Goal: Information Seeking & Learning: Learn about a topic

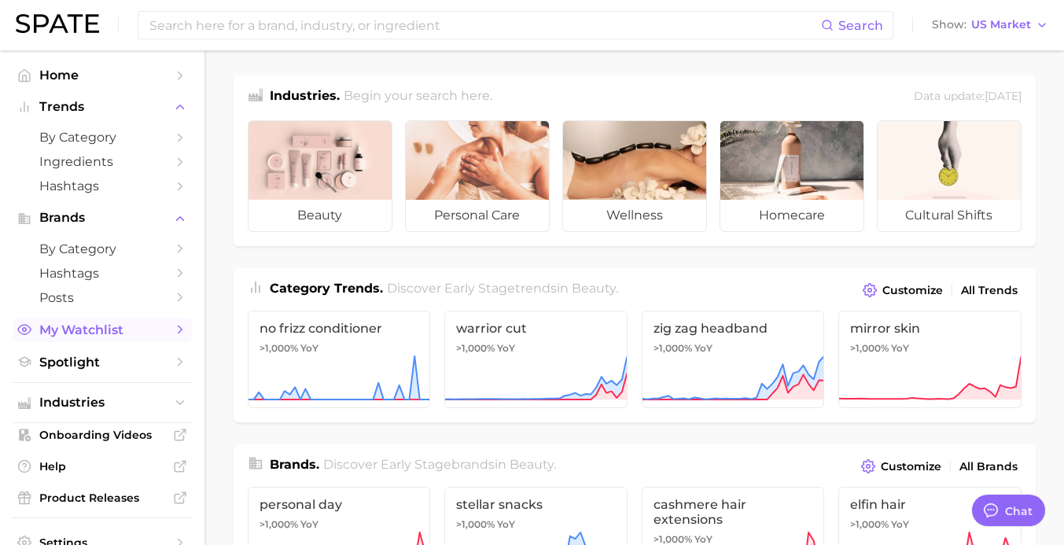
click at [151, 329] on span "My Watchlist" at bounding box center [102, 329] width 126 height 15
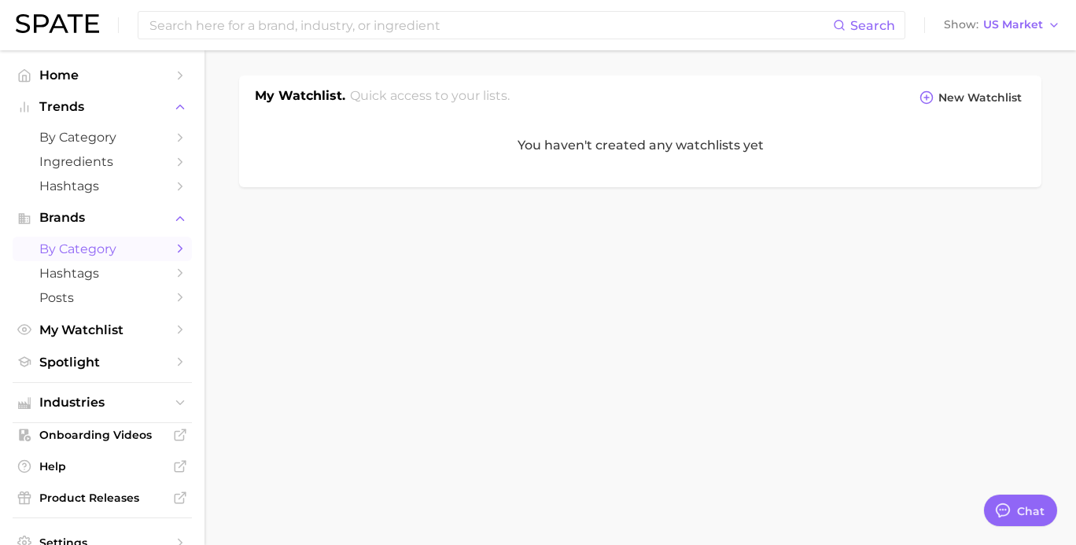
click at [173, 253] on icon "Sidebar" at bounding box center [180, 248] width 14 height 14
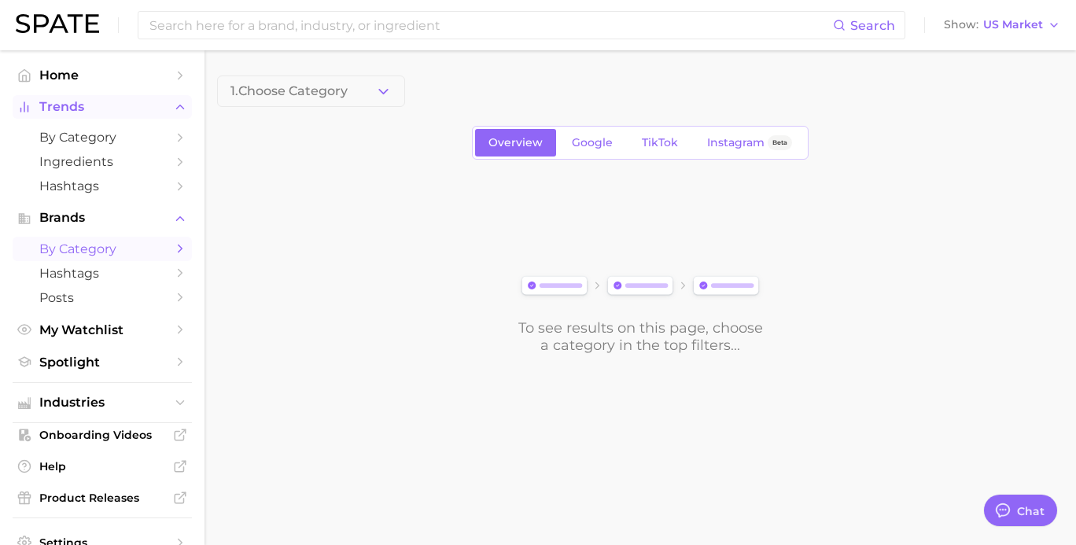
click at [108, 117] on button "Trends" at bounding box center [102, 107] width 179 height 24
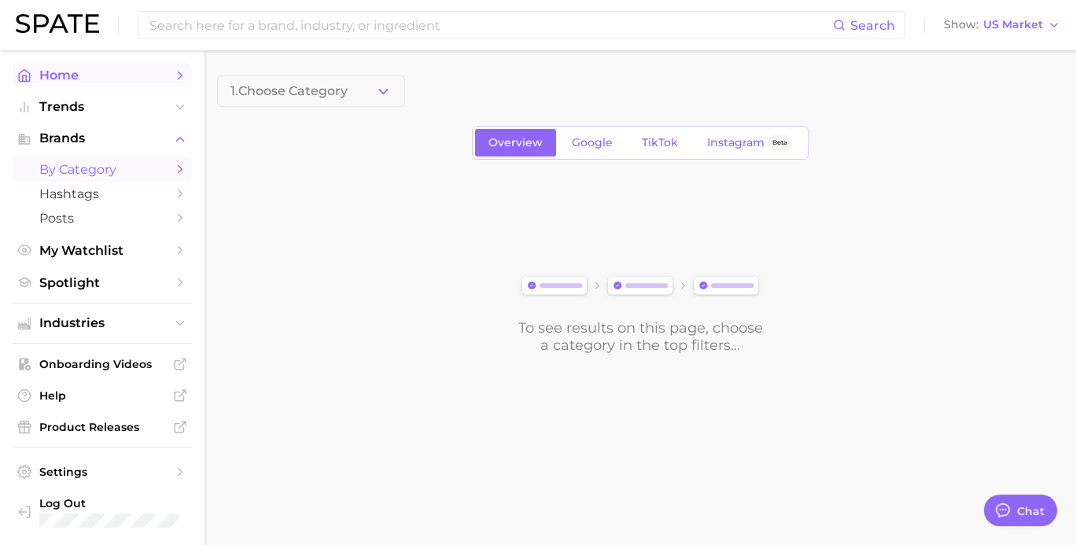
click at [81, 81] on span "Home" at bounding box center [102, 75] width 126 height 15
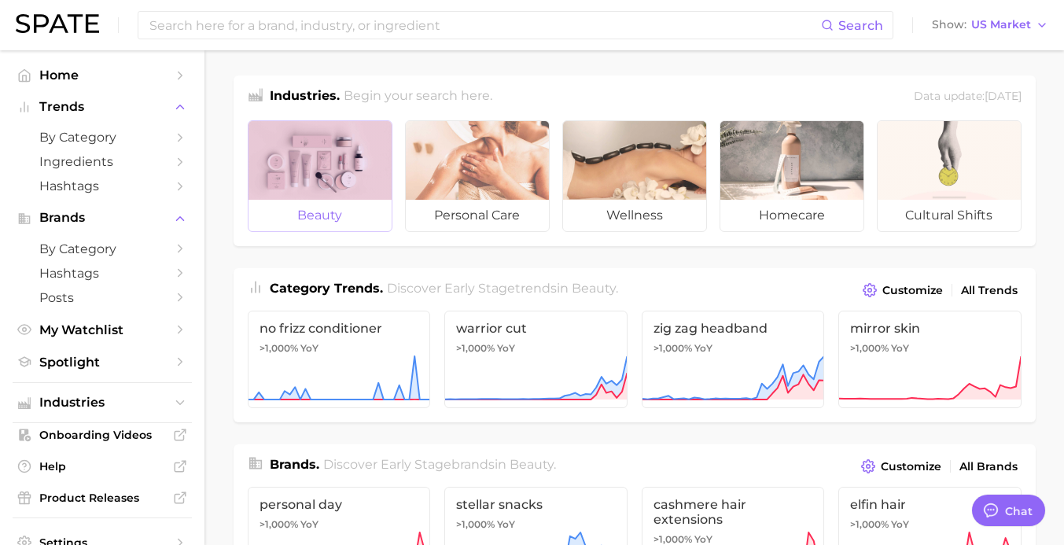
click at [301, 171] on div at bounding box center [319, 160] width 143 height 79
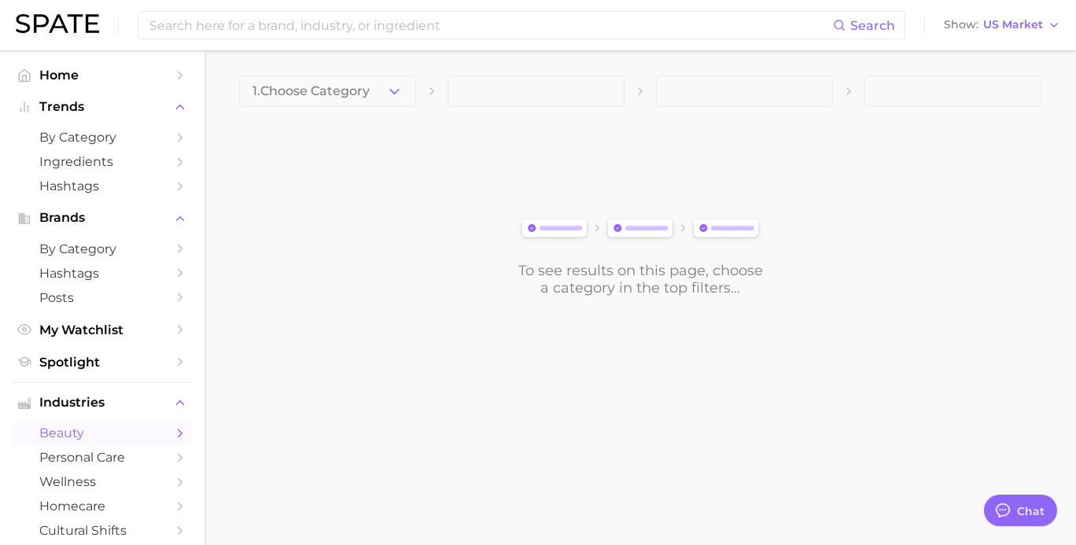
click at [392, 100] on button "1. Choose Category" at bounding box center [327, 90] width 177 height 31
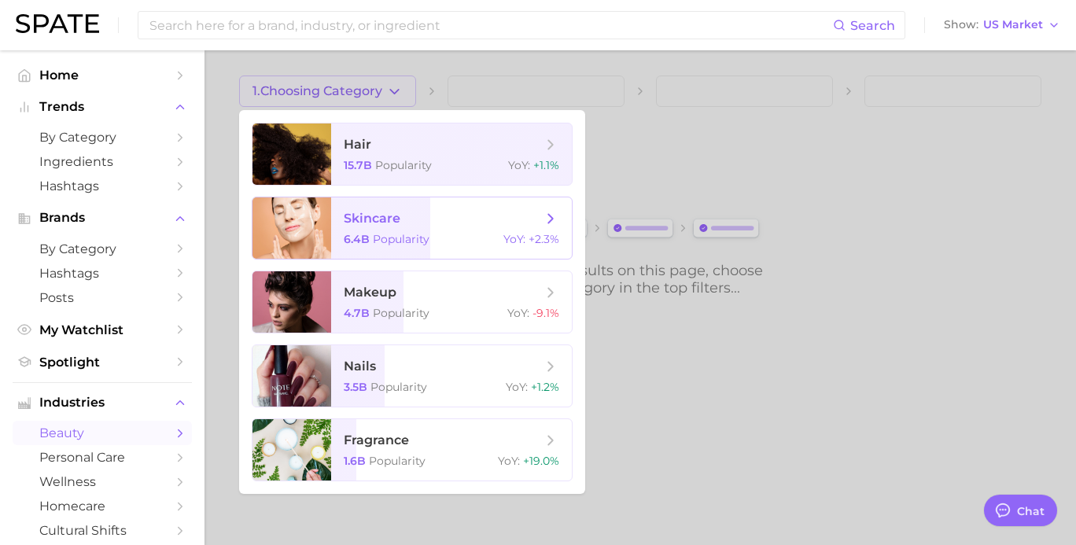
click at [399, 239] on span "Popularity" at bounding box center [401, 239] width 57 height 14
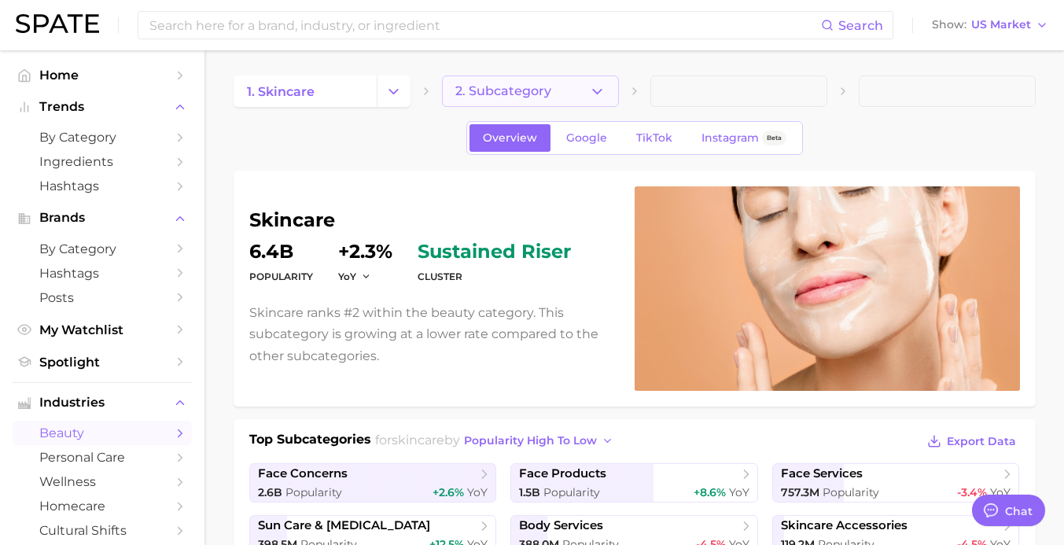
click at [592, 103] on button "2. Subcategory" at bounding box center [530, 90] width 177 height 31
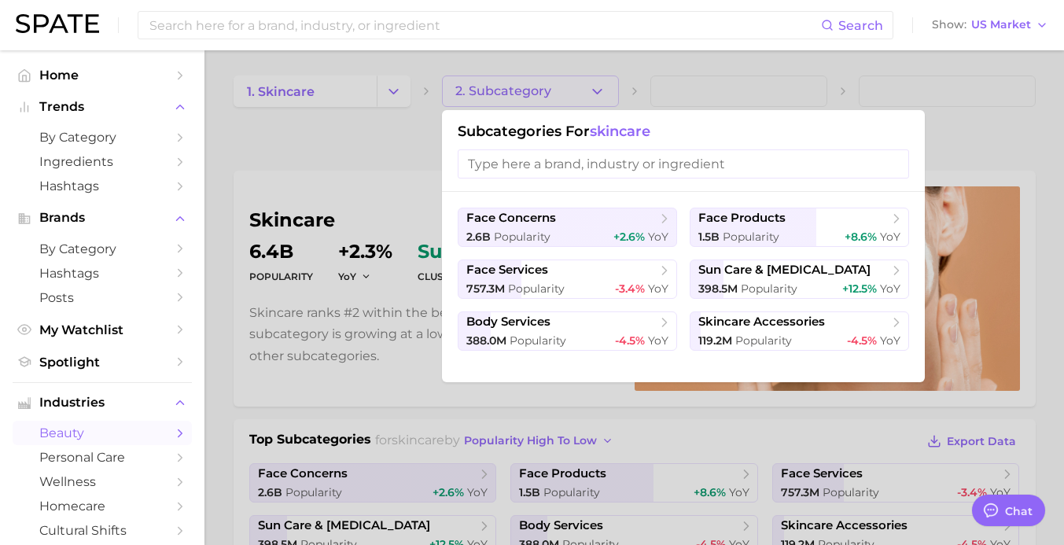
click at [437, 175] on div at bounding box center [532, 272] width 1064 height 545
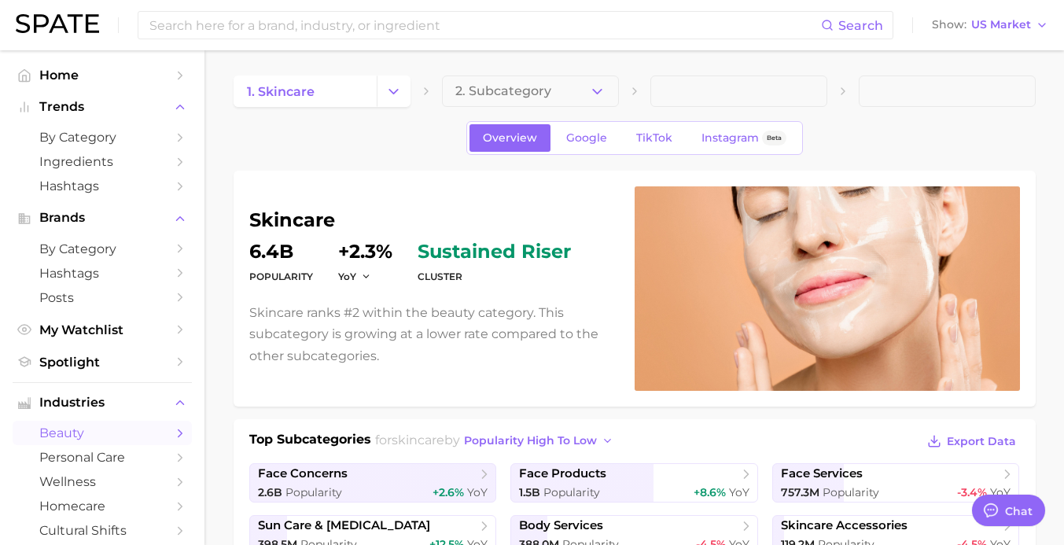
click at [756, 105] on span at bounding box center [738, 90] width 177 height 31
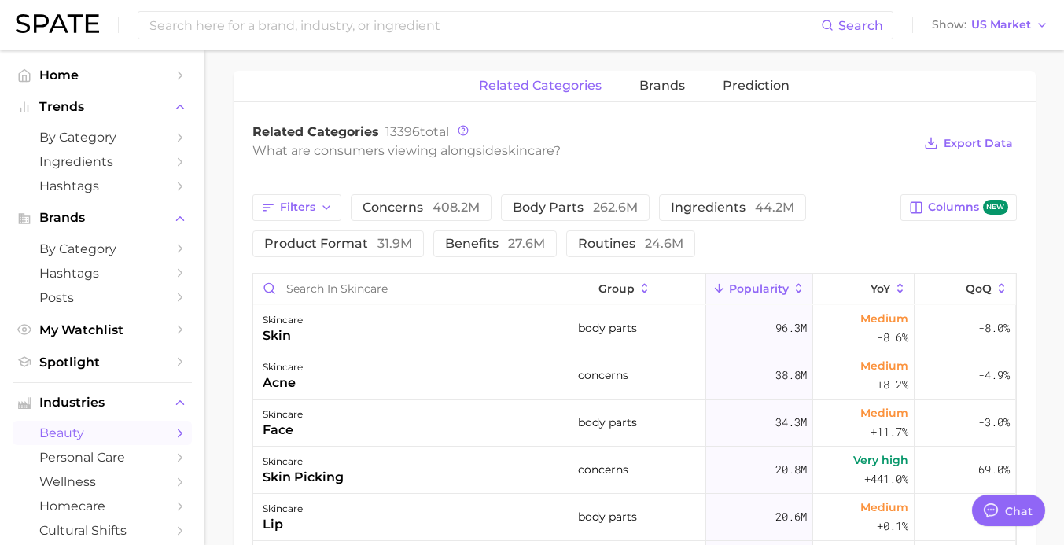
scroll to position [550, 0]
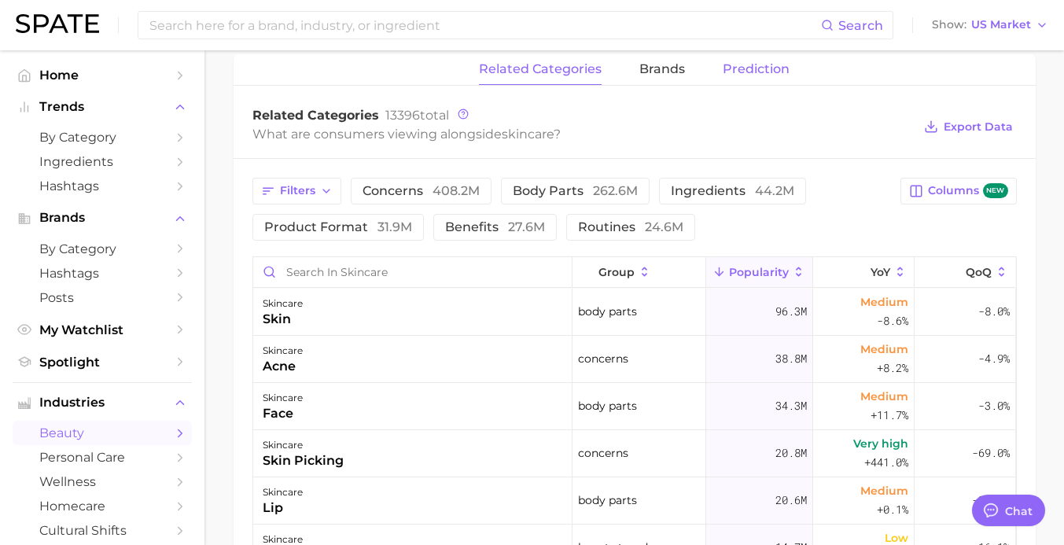
click at [785, 75] on span "Prediction" at bounding box center [756, 69] width 67 height 14
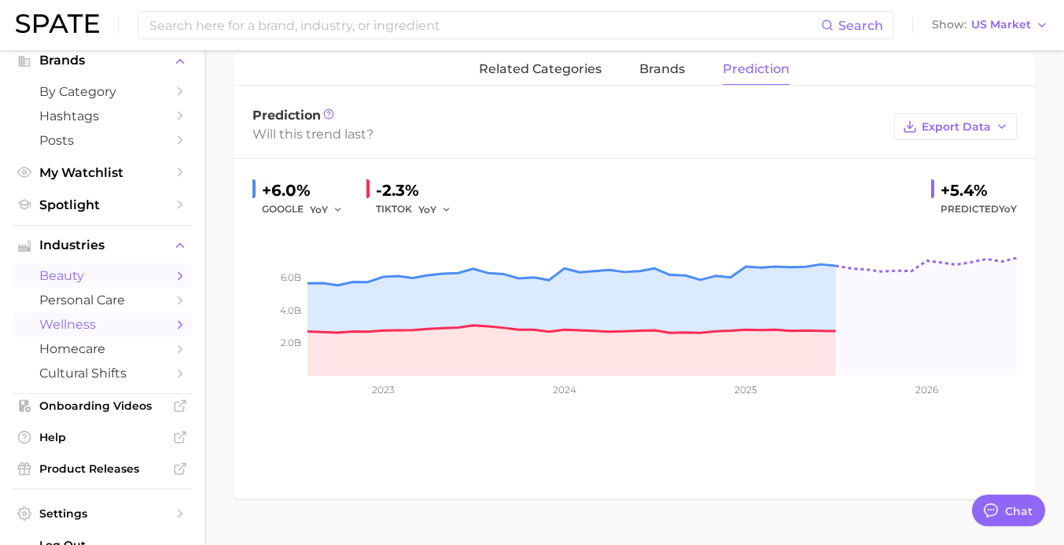
click at [127, 326] on span "wellness" at bounding box center [102, 324] width 126 height 15
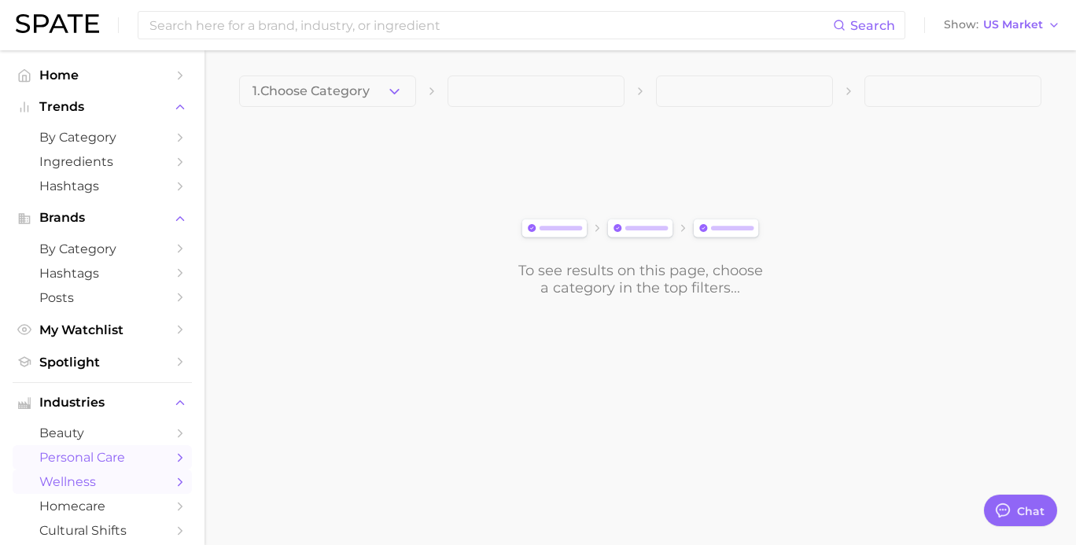
click at [106, 454] on span "personal care" at bounding box center [102, 457] width 126 height 15
click at [407, 83] on button "1. Choose Category" at bounding box center [327, 90] width 177 height 31
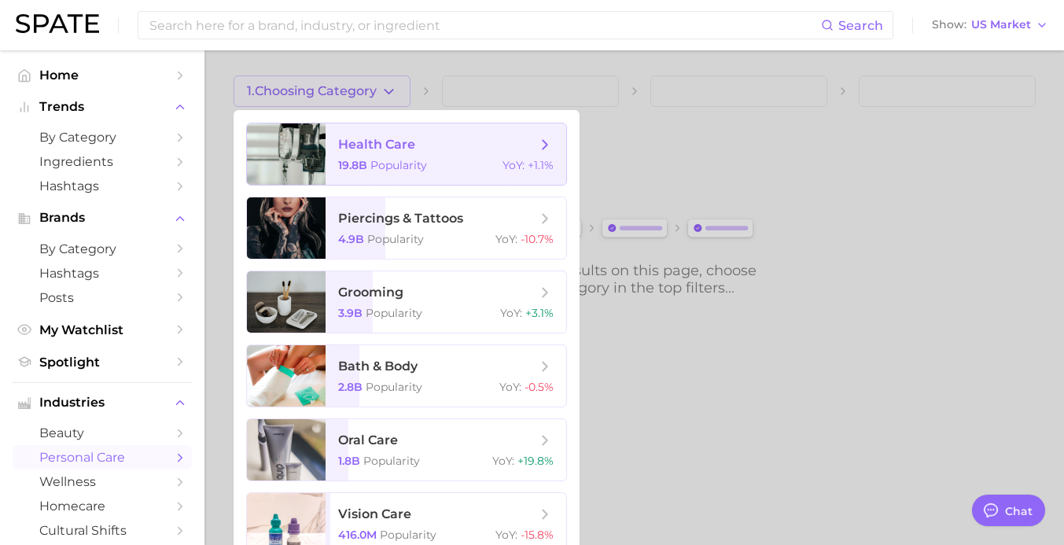
click at [457, 169] on div "19.8b Popularity YoY : +1.1%" at bounding box center [445, 165] width 215 height 14
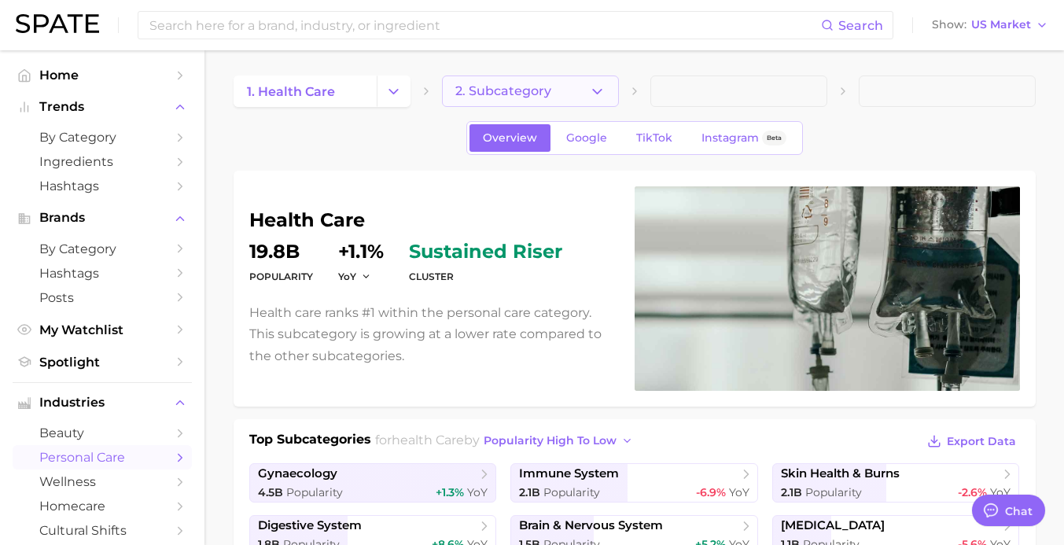
click at [597, 99] on icon "button" at bounding box center [597, 91] width 17 height 17
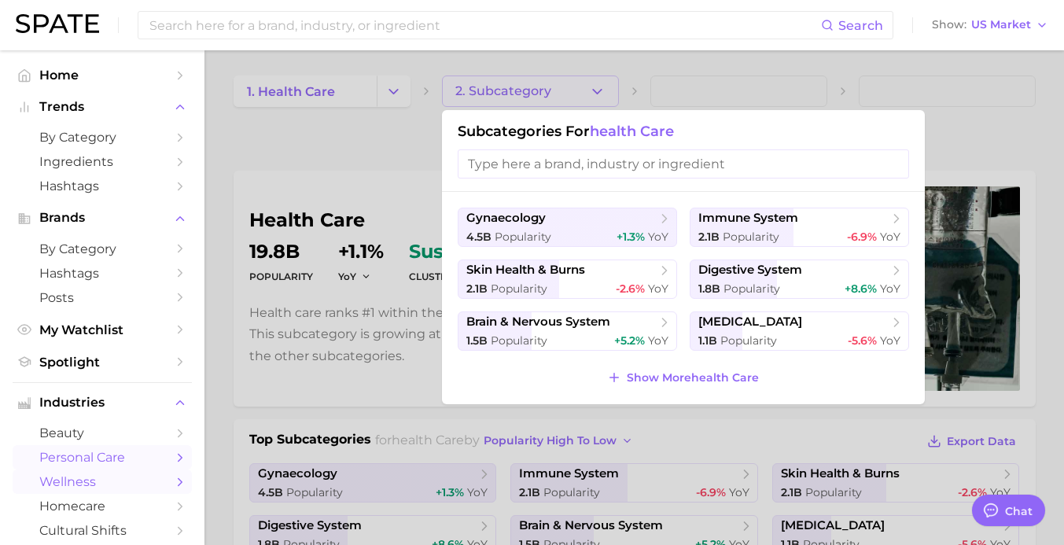
click at [92, 482] on span "wellness" at bounding box center [102, 481] width 126 height 15
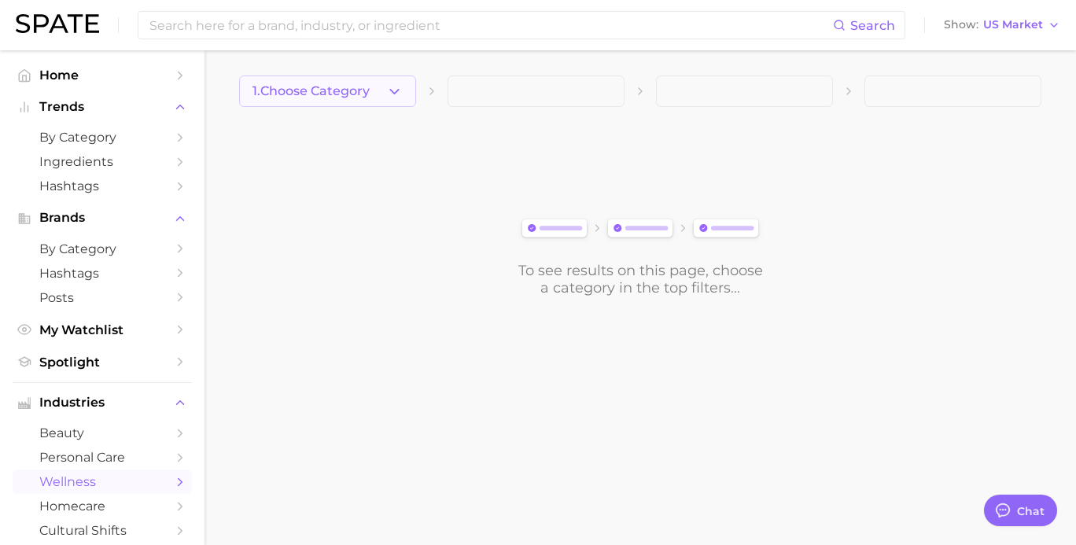
click at [369, 84] on span "1. Choose Category" at bounding box center [310, 91] width 117 height 14
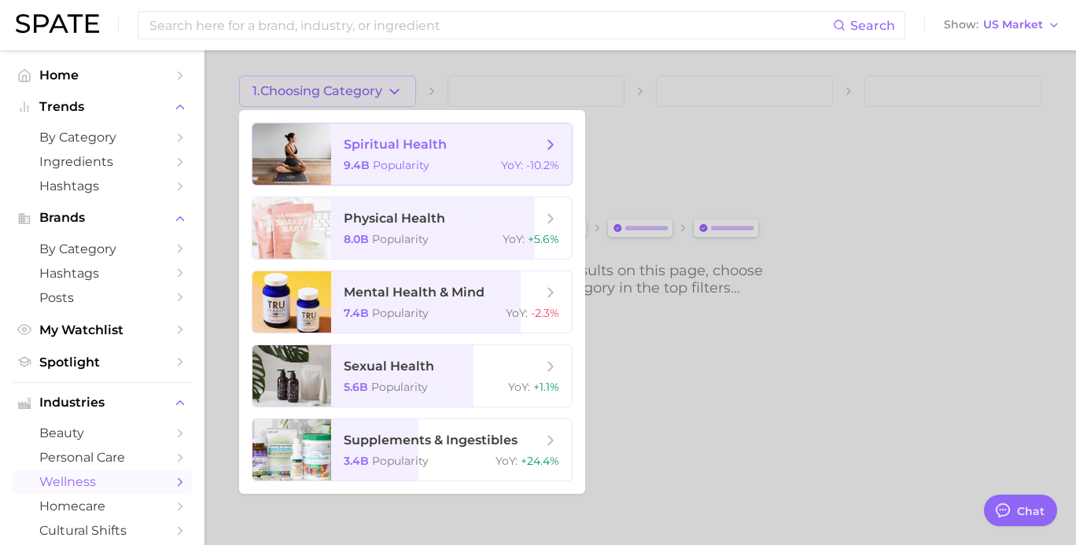
click at [437, 163] on div "9.4b Popularity YoY : -10.2%" at bounding box center [451, 165] width 215 height 14
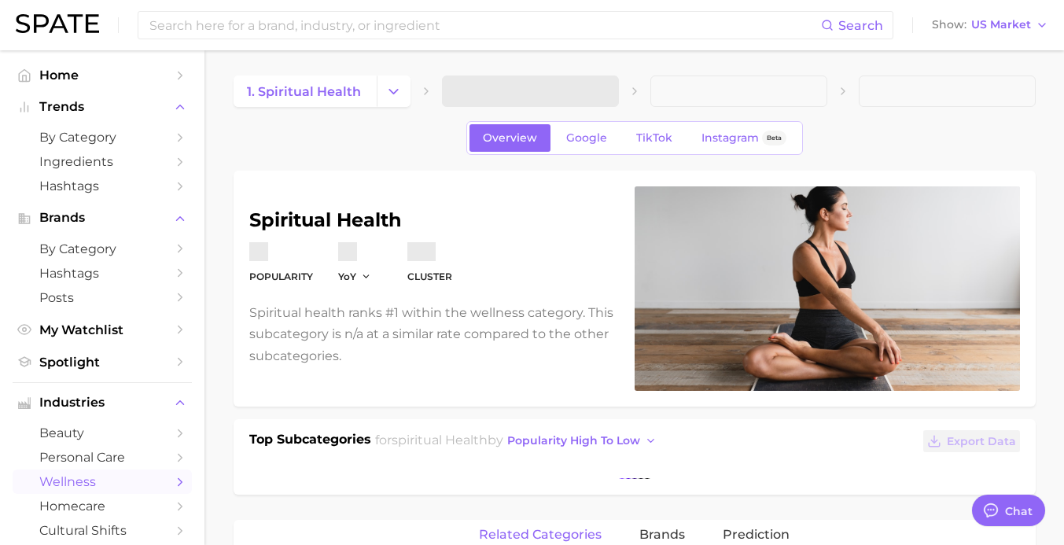
click at [578, 102] on span at bounding box center [530, 90] width 177 height 31
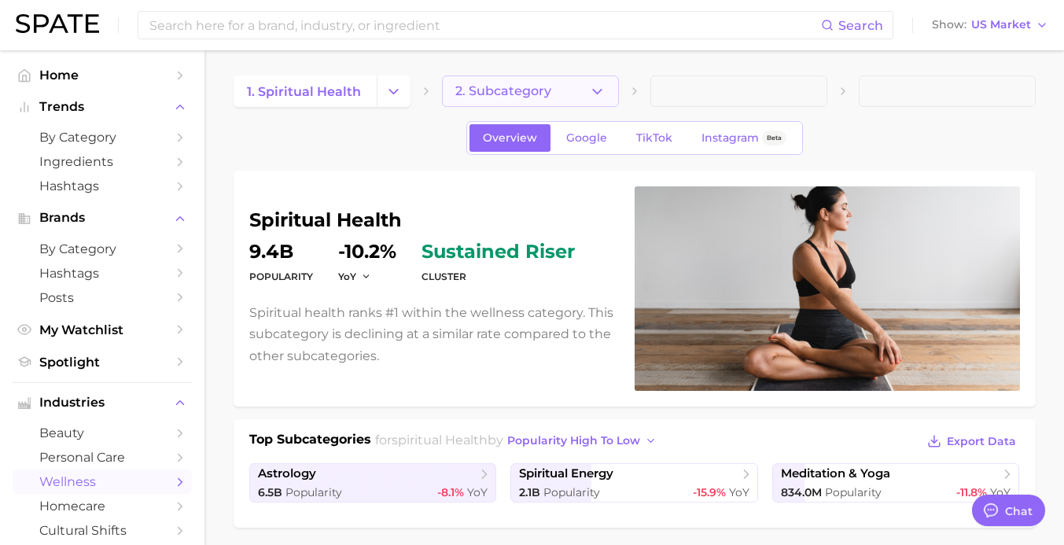
click at [584, 105] on button "2. Subcategory" at bounding box center [530, 90] width 177 height 31
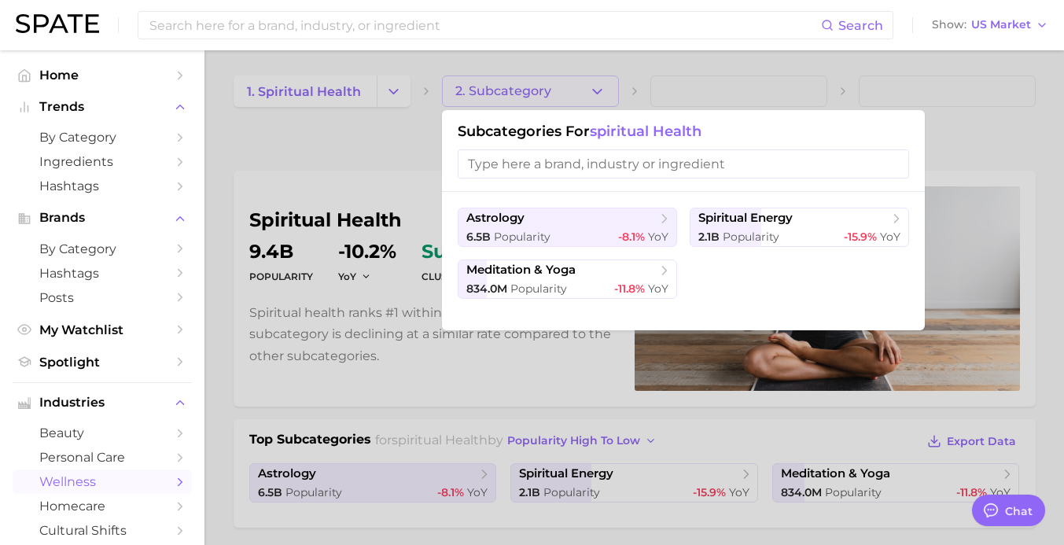
click at [371, 157] on div at bounding box center [532, 272] width 1064 height 545
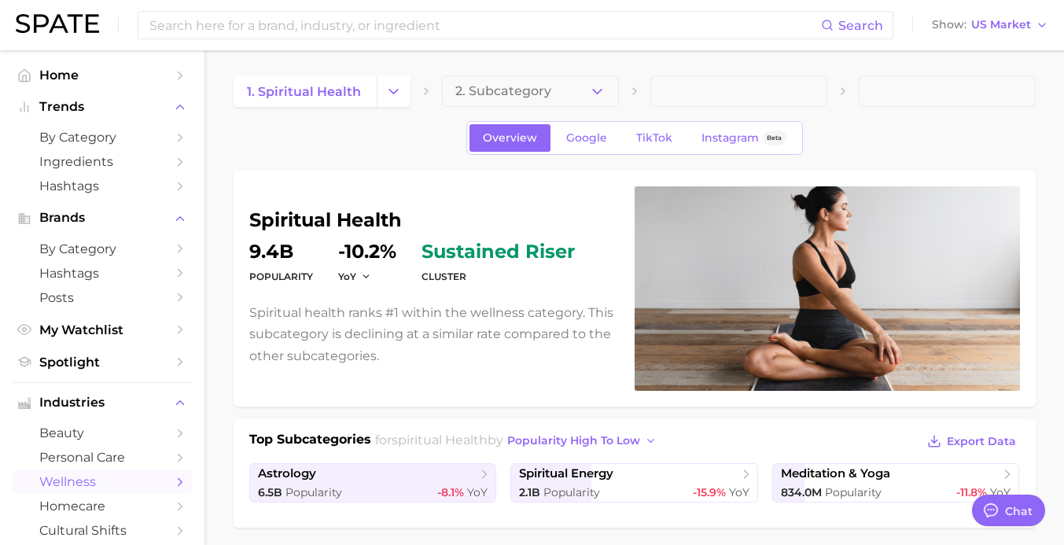
click at [376, 97] on span "1. spiritual health" at bounding box center [322, 90] width 177 height 31
click at [378, 95] on button "Change Category" at bounding box center [394, 90] width 34 height 31
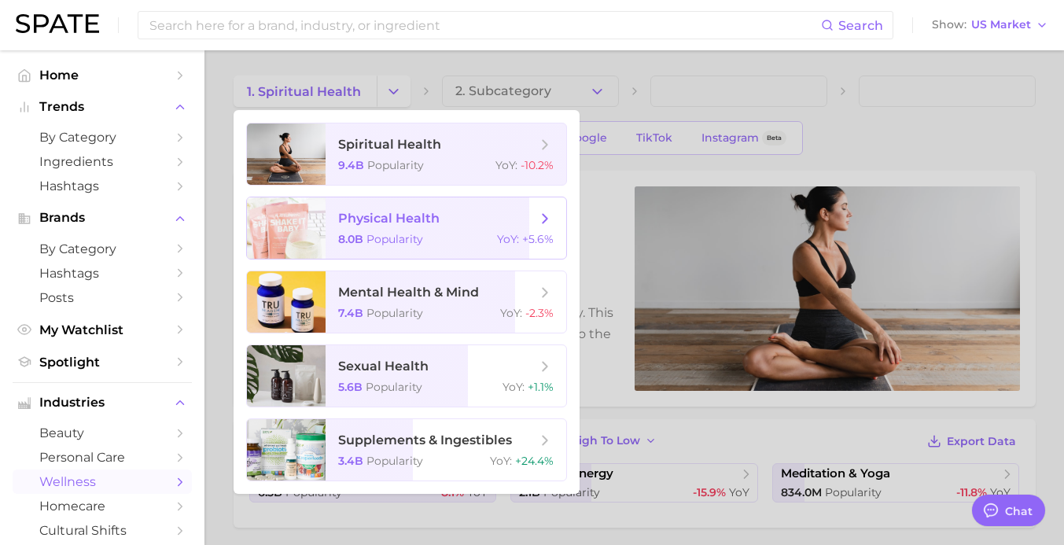
click at [399, 234] on span "Popularity" at bounding box center [394, 239] width 57 height 14
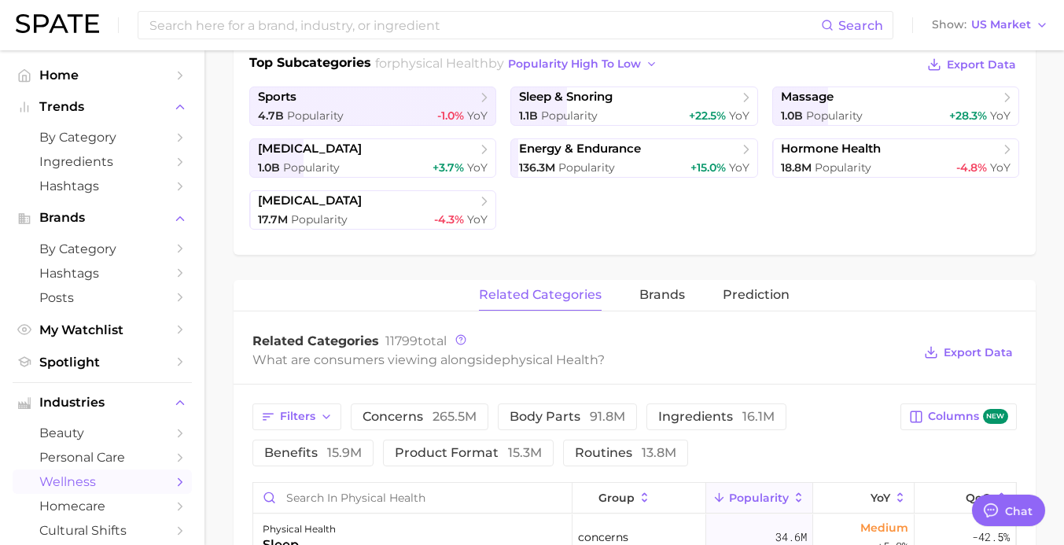
scroll to position [393, 0]
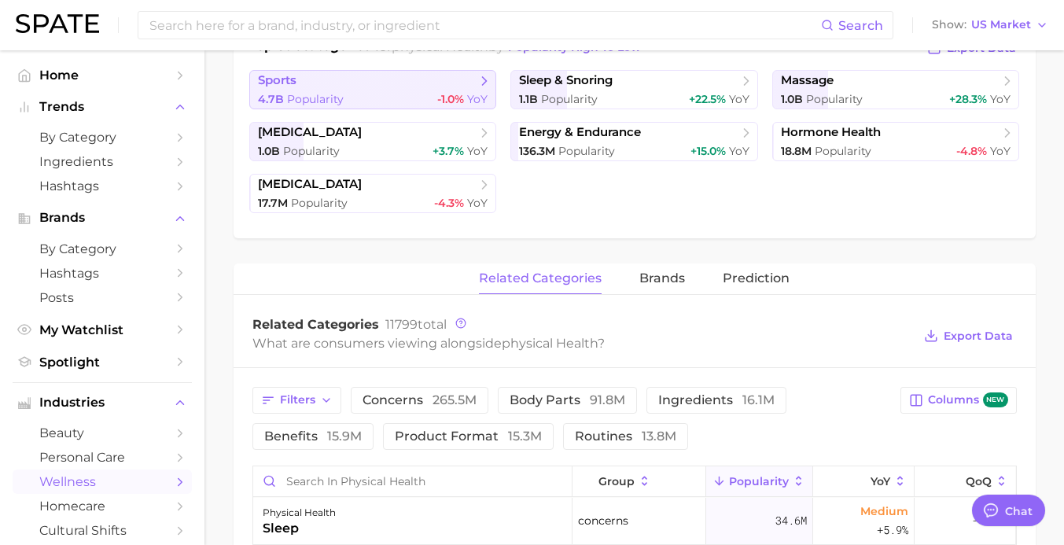
click at [428, 86] on span "sports" at bounding box center [367, 81] width 219 height 16
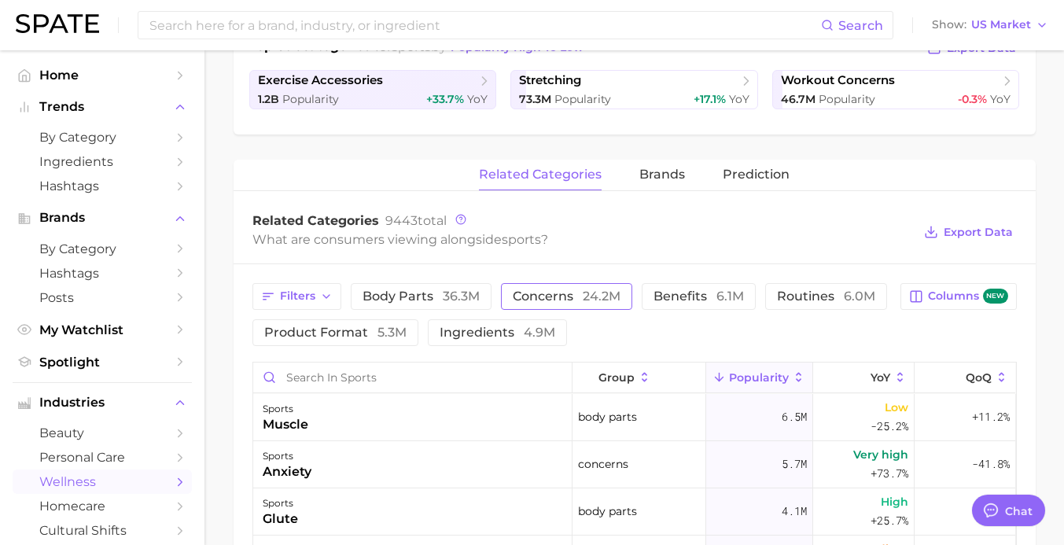
scroll to position [314, 0]
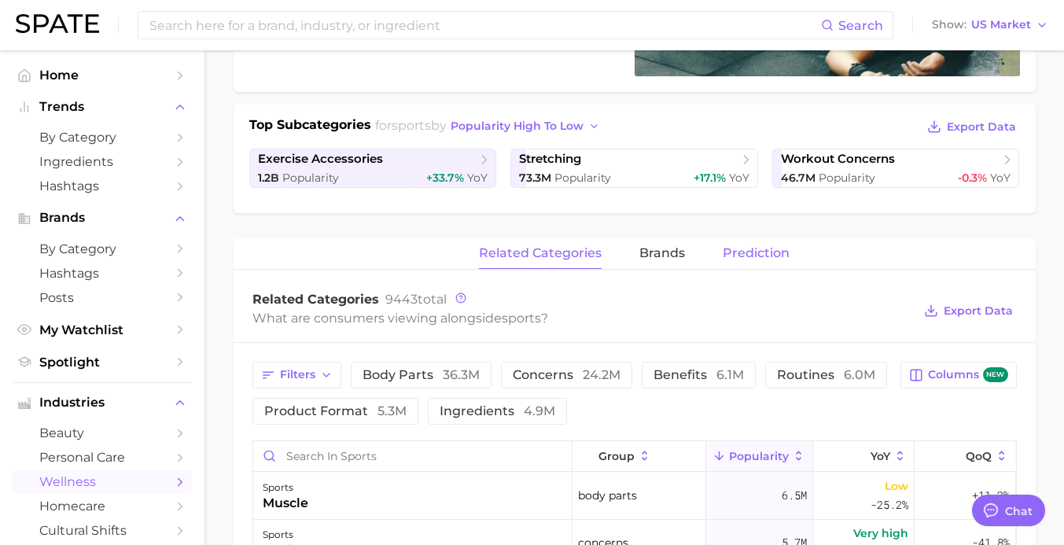
click at [769, 254] on span "Prediction" at bounding box center [756, 253] width 67 height 14
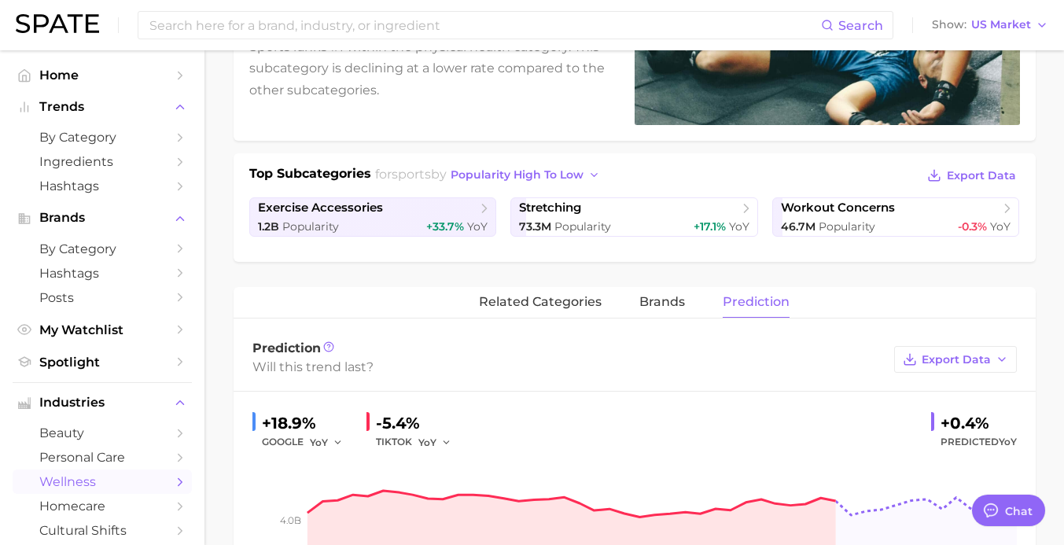
scroll to position [216, 0]
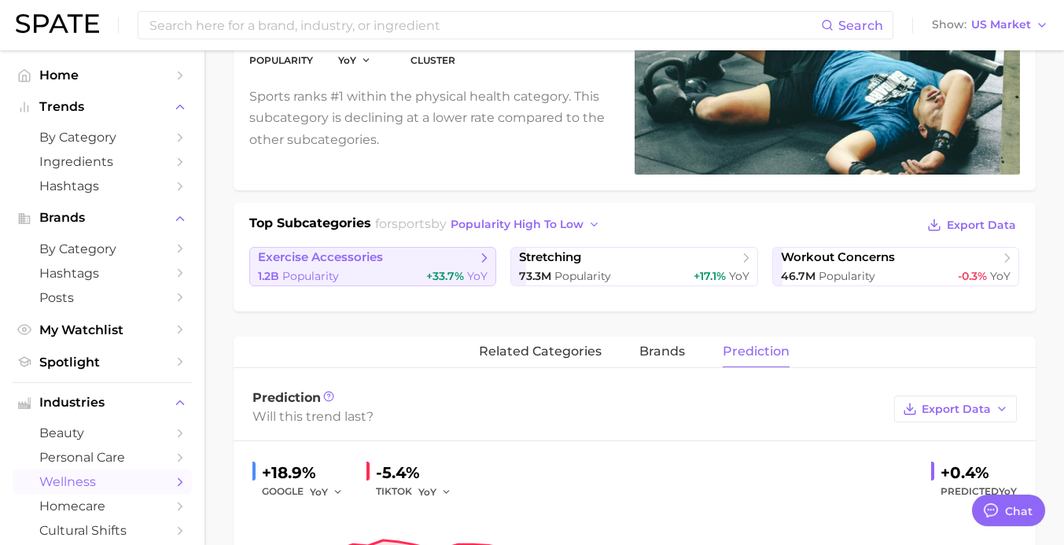
click at [388, 277] on div "1.2b Popularity +33.7% YoY" at bounding box center [373, 276] width 230 height 15
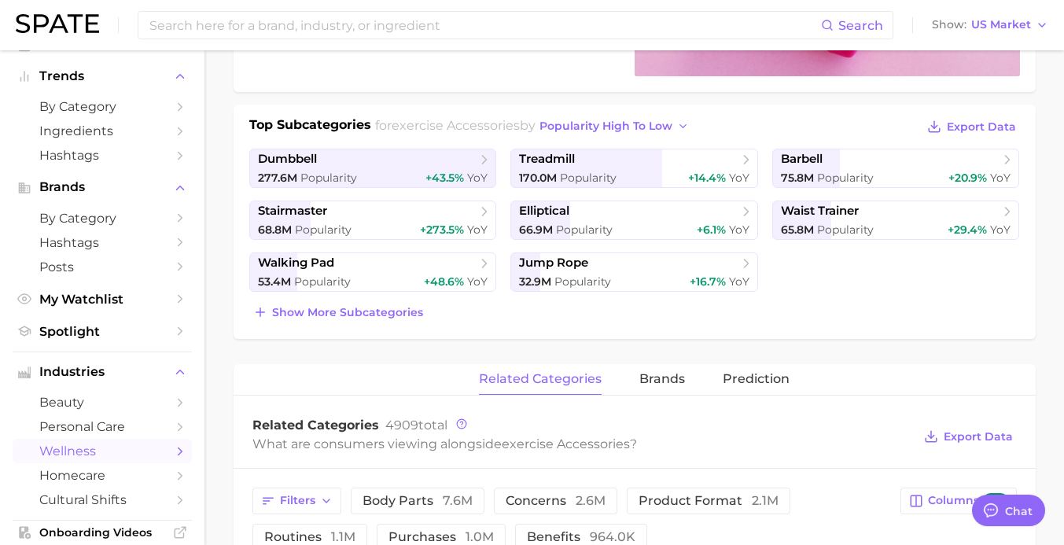
scroll to position [79, 0]
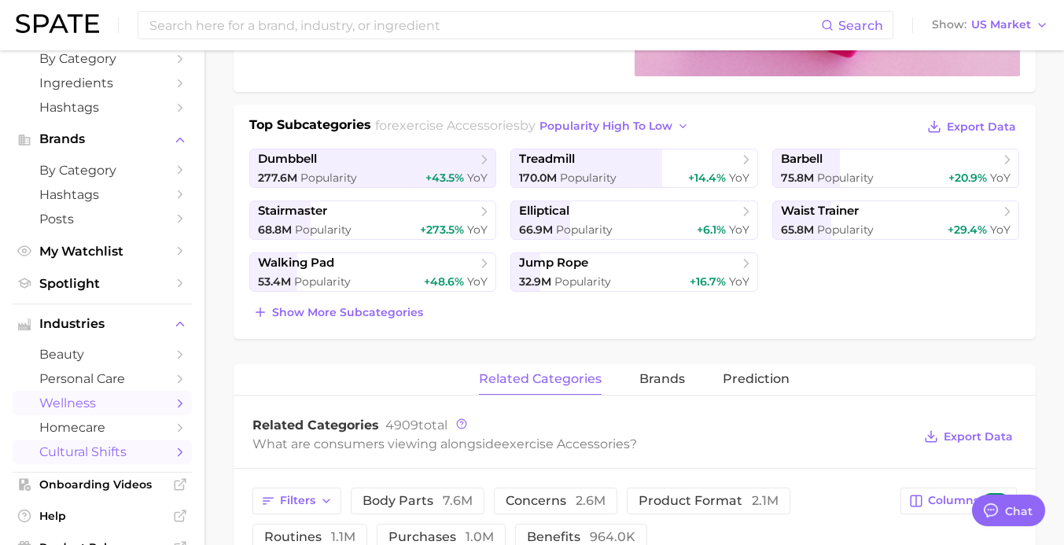
click at [117, 450] on span "cultural shifts" at bounding box center [102, 451] width 126 height 15
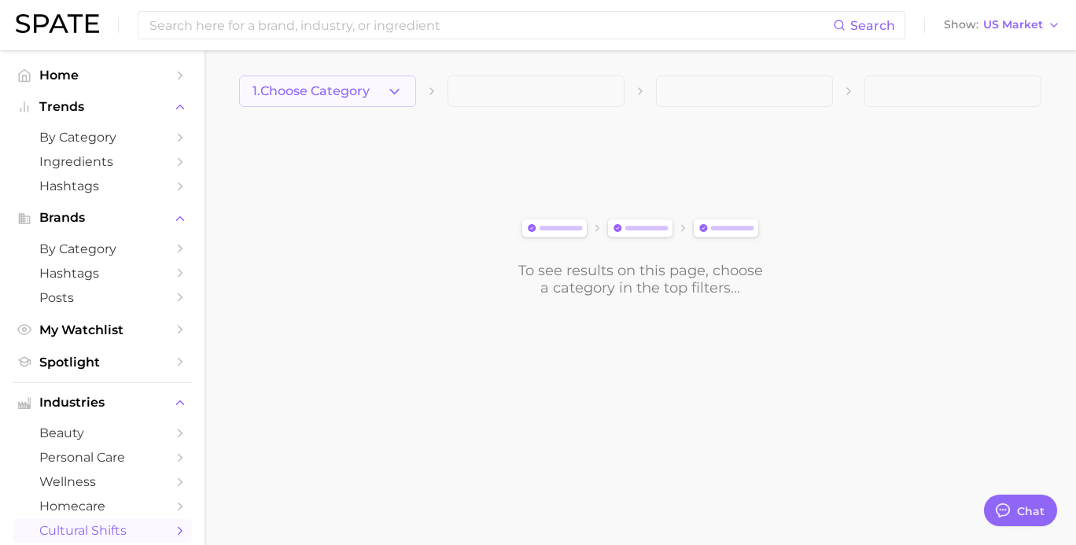
click at [397, 100] on button "1. Choose Category" at bounding box center [327, 90] width 177 height 31
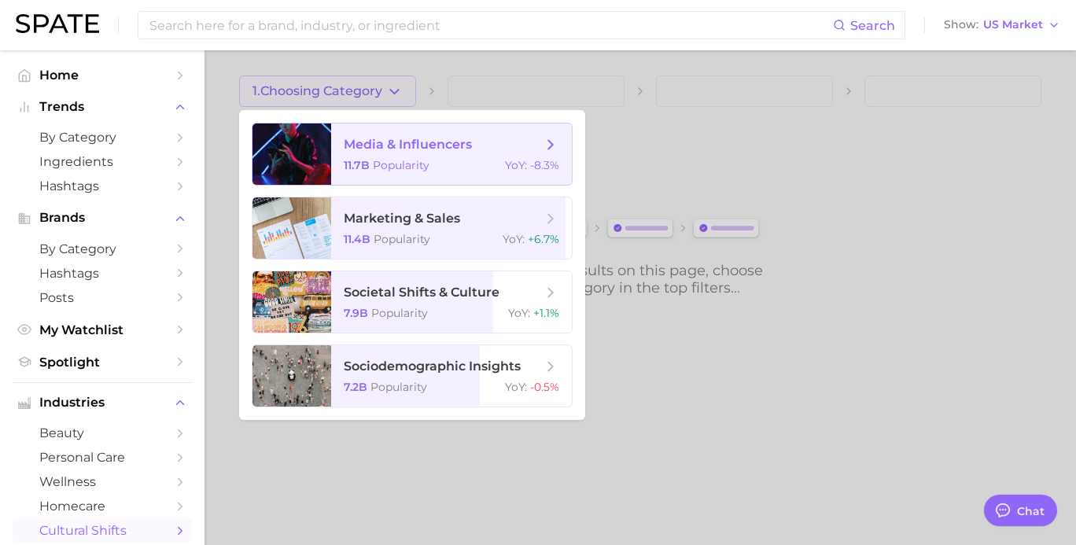
click at [473, 161] on div "11.7b Popularity YoY : -8.3%" at bounding box center [451, 165] width 215 height 14
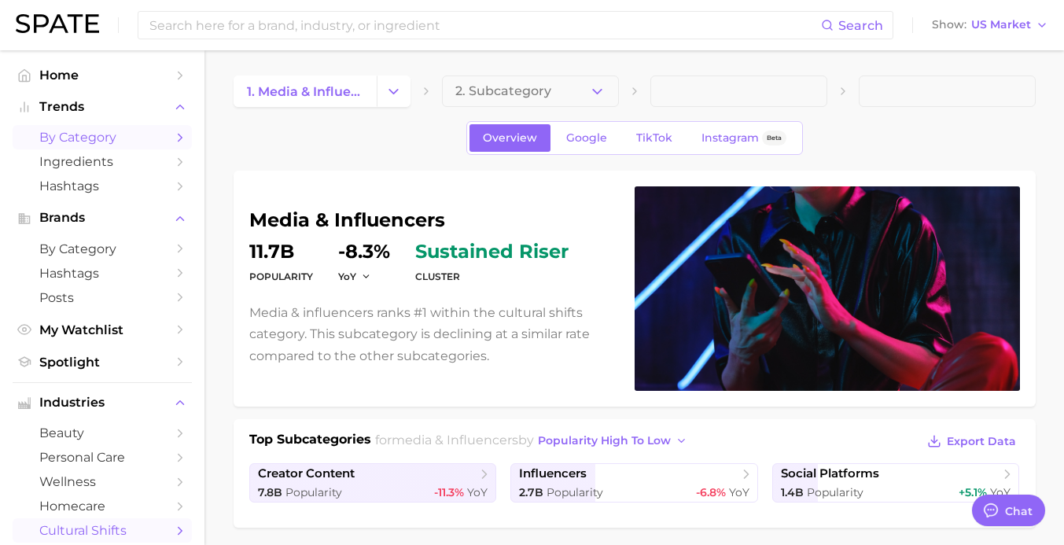
click at [109, 141] on span "by Category" at bounding box center [102, 137] width 126 height 15
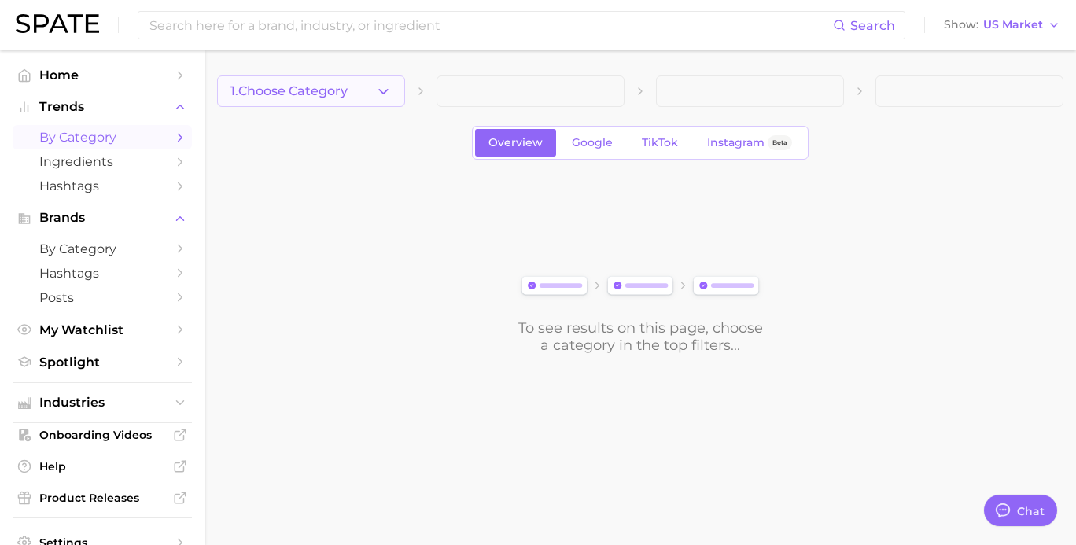
click at [389, 98] on icon "button" at bounding box center [383, 91] width 17 height 17
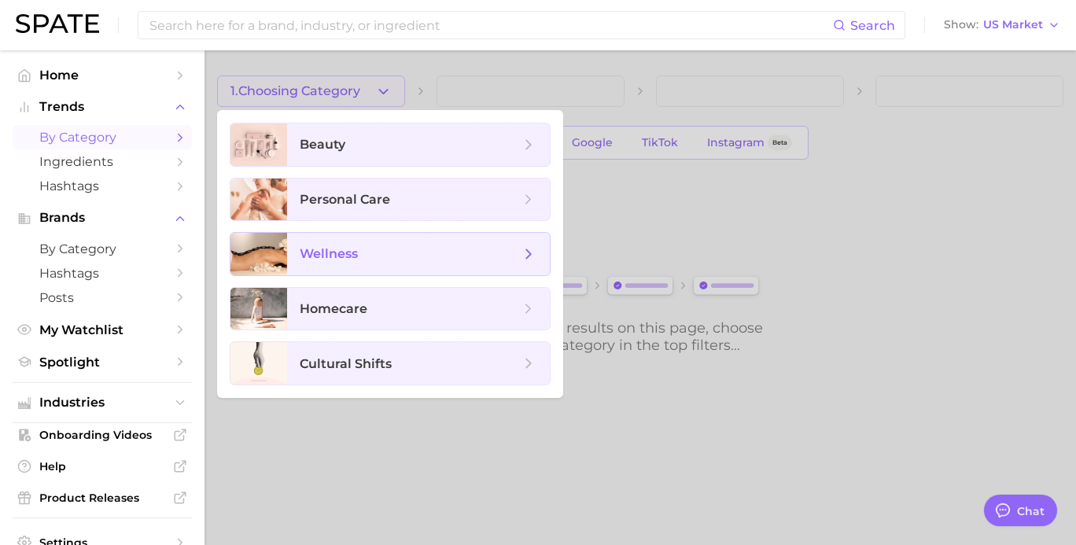
click at [495, 252] on span "wellness" at bounding box center [410, 253] width 220 height 17
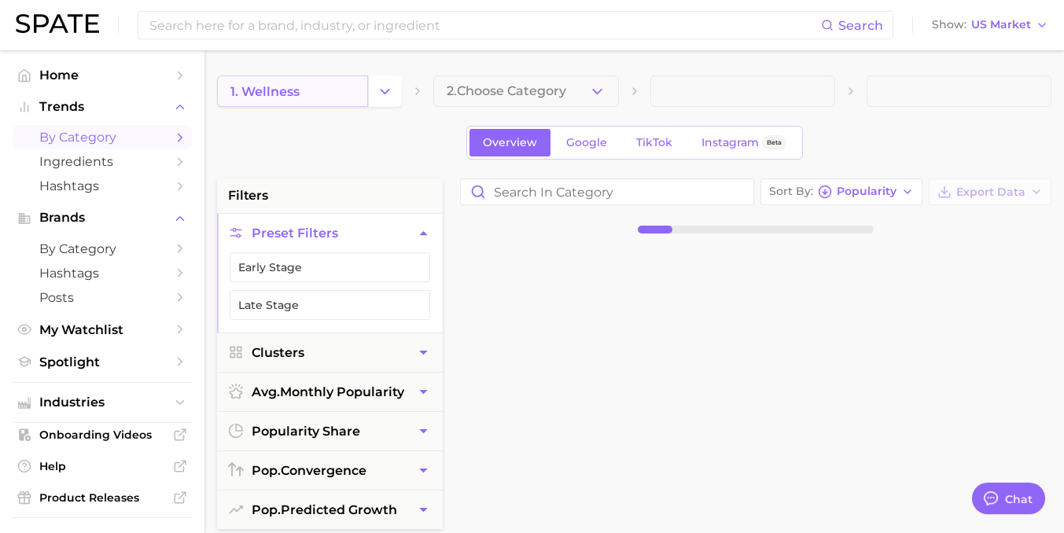
click at [346, 94] on link "1. wellness" at bounding box center [292, 90] width 151 height 31
click at [369, 90] on button "Change Category" at bounding box center [385, 90] width 34 height 31
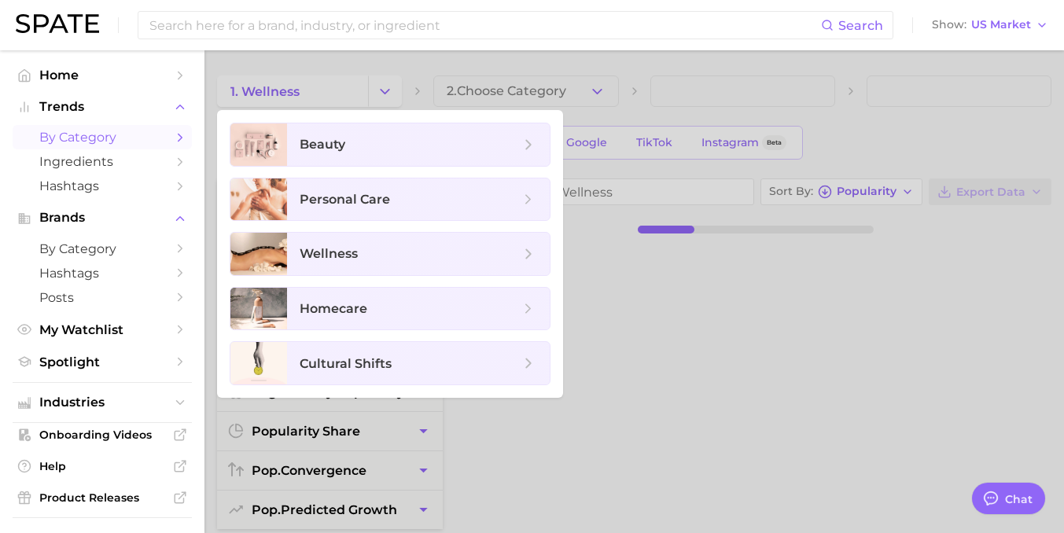
click at [379, 168] on ul "beauty personal care wellness homecare cultural shifts" at bounding box center [390, 254] width 346 height 288
click at [392, 148] on span "beauty" at bounding box center [410, 144] width 220 height 17
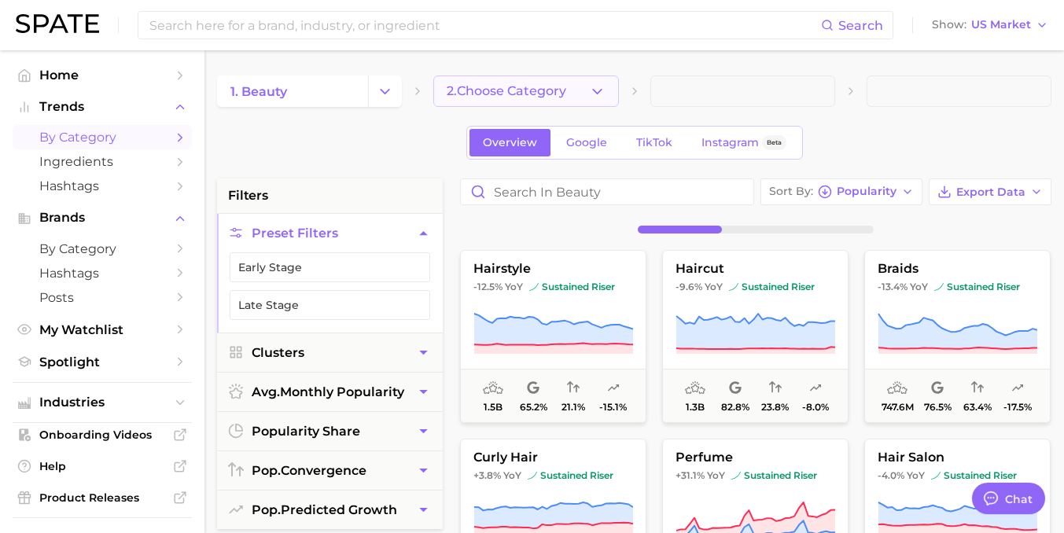
click at [509, 79] on button "2. Choose Category" at bounding box center [525, 90] width 185 height 31
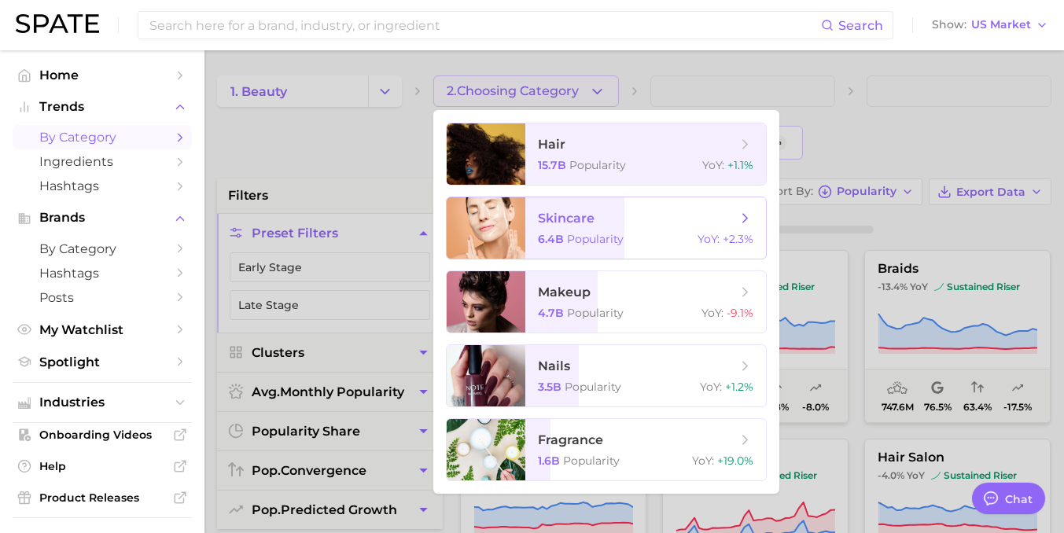
click at [588, 259] on div "skincare 6.4b Popularity YoY : +2.3%" at bounding box center [606, 228] width 321 height 63
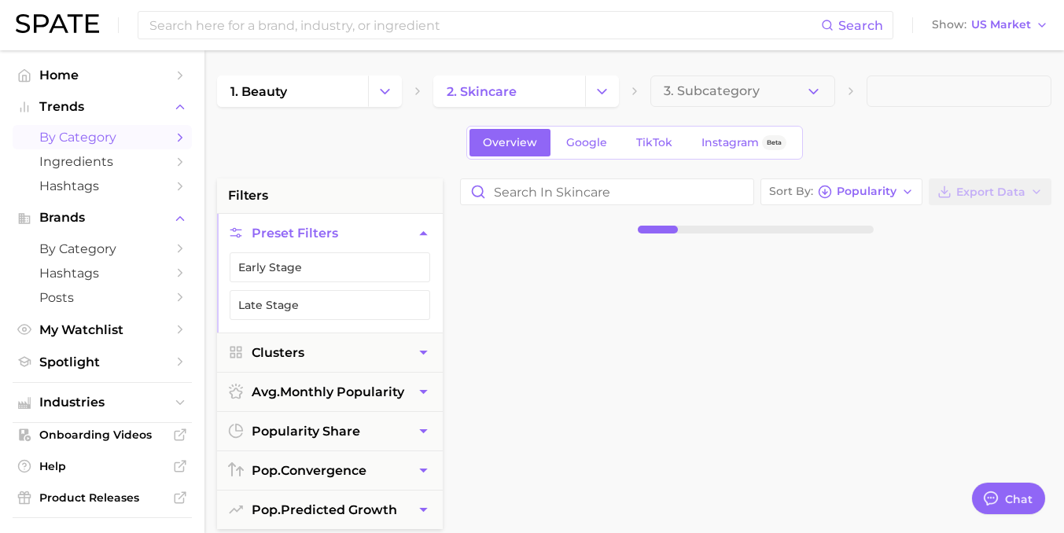
click at [751, 94] on span "3. Subcategory" at bounding box center [712, 91] width 96 height 14
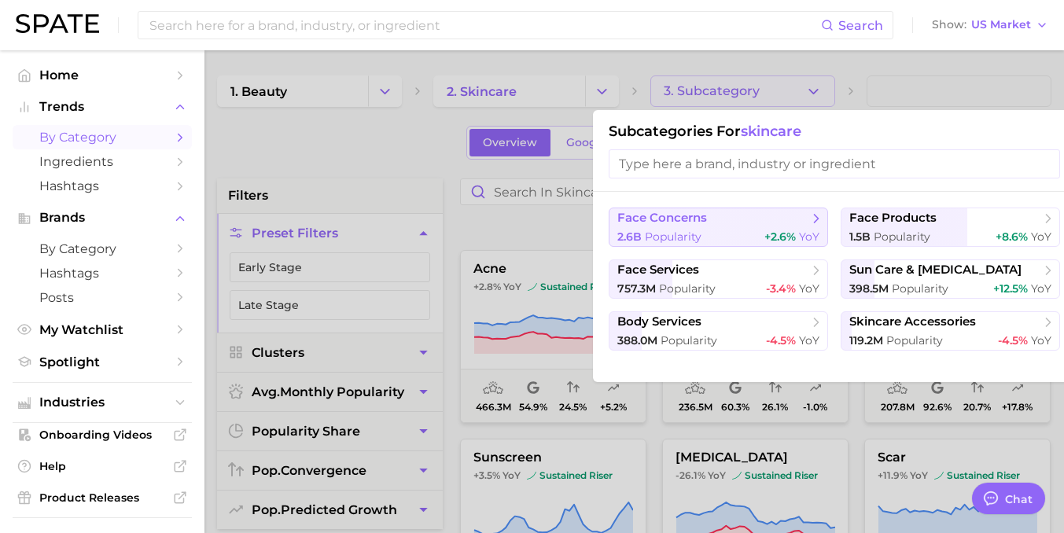
click at [732, 240] on div "2.6b Popularity +2.6% YoY" at bounding box center [718, 237] width 202 height 15
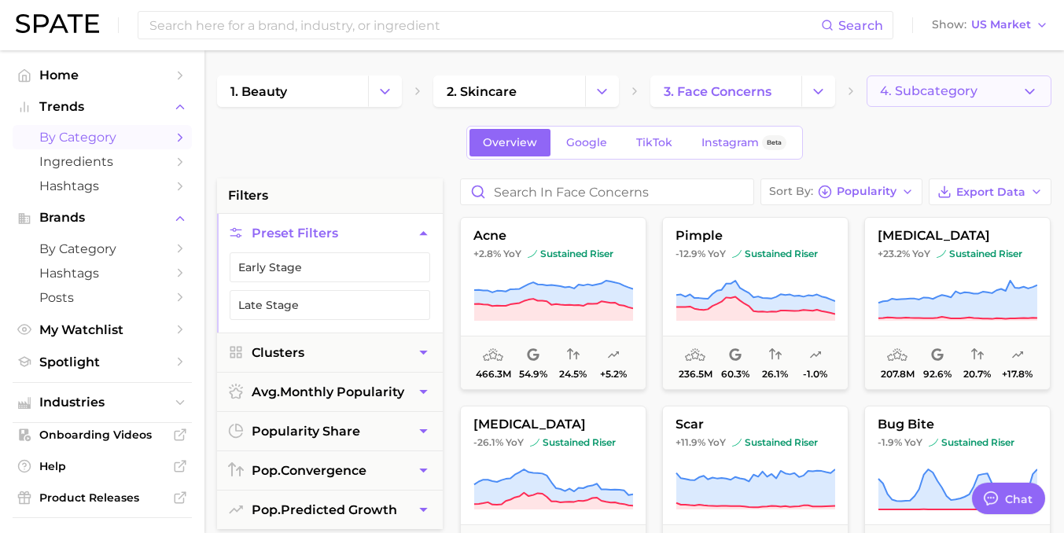
click at [949, 100] on button "4. Subcategory" at bounding box center [958, 90] width 185 height 31
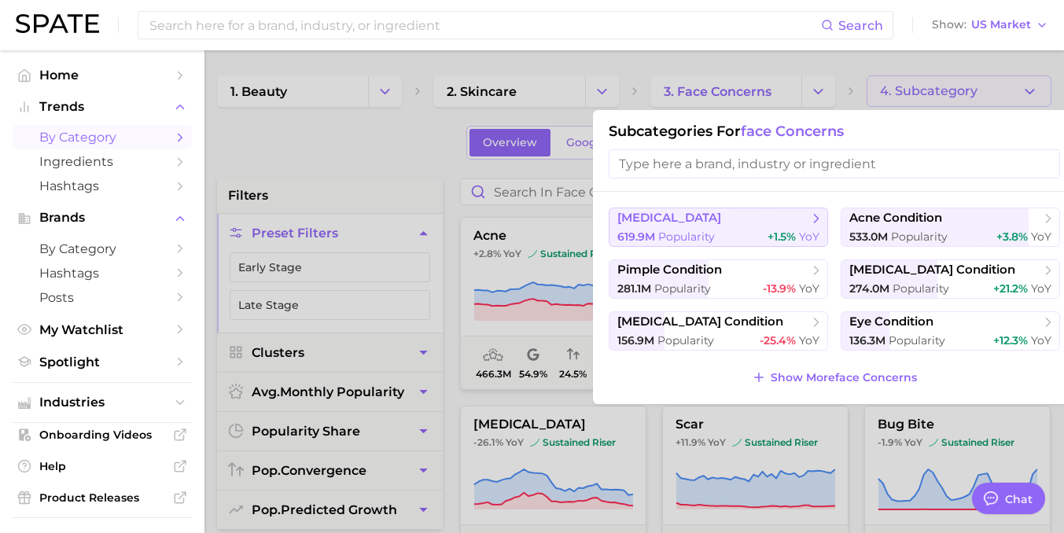
click at [762, 236] on div "619.9m Popularity +1.5% YoY" at bounding box center [718, 237] width 202 height 15
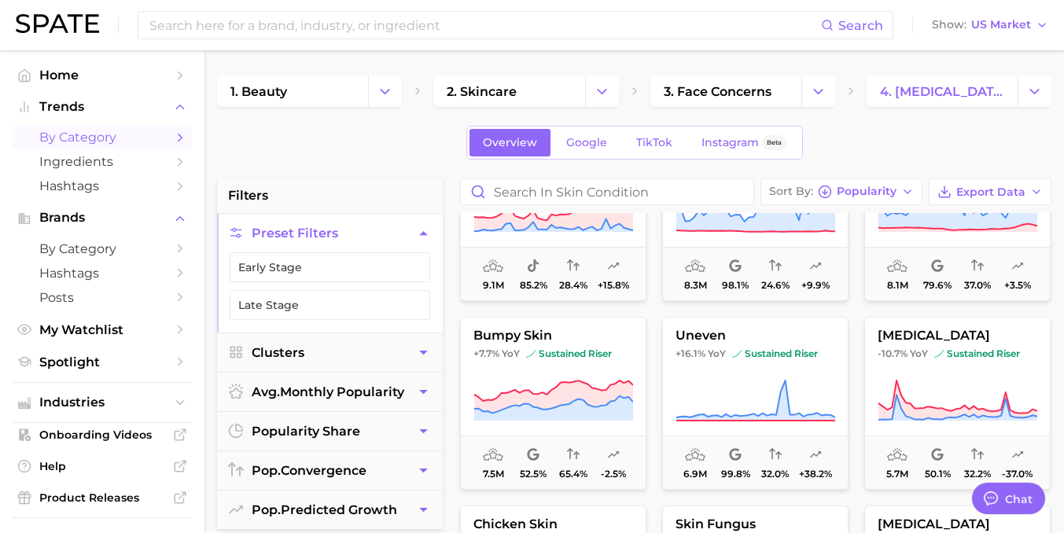
scroll to position [865, 0]
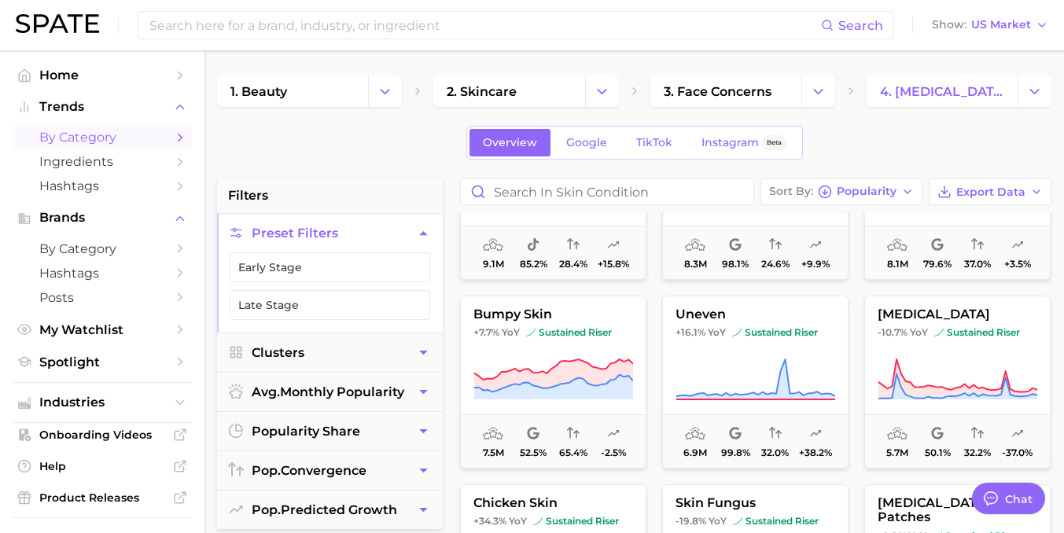
drag, startPoint x: 839, startPoint y: 105, endPoint x: 818, endPoint y: 99, distance: 21.4
click at [837, 105] on div "1. beauty 2. skincare 3. face concerns 4. [MEDICAL_DATA]" at bounding box center [634, 90] width 834 height 31
click at [818, 99] on icon "Change Category" at bounding box center [818, 91] width 17 height 17
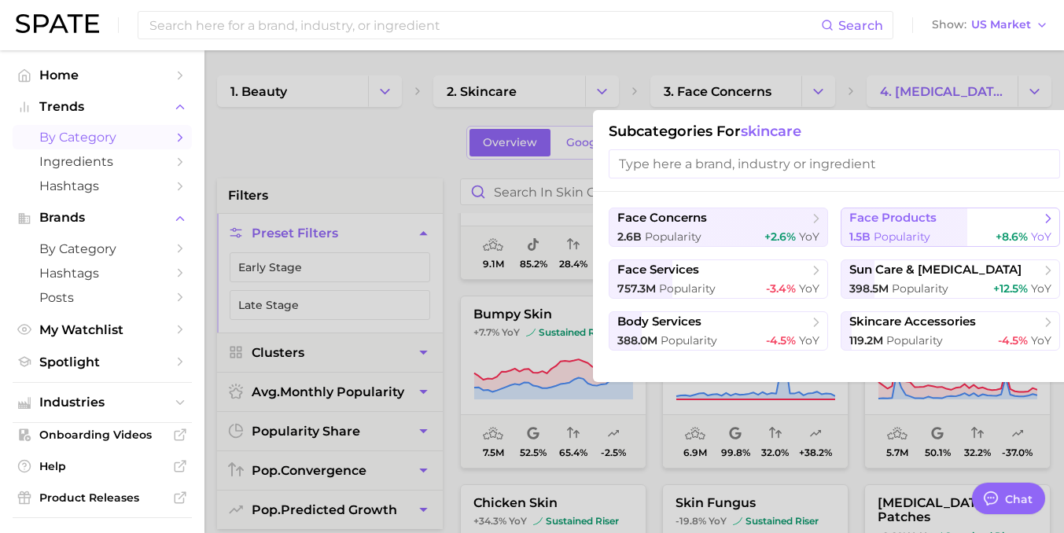
click at [902, 237] on span "Popularity" at bounding box center [901, 237] width 57 height 14
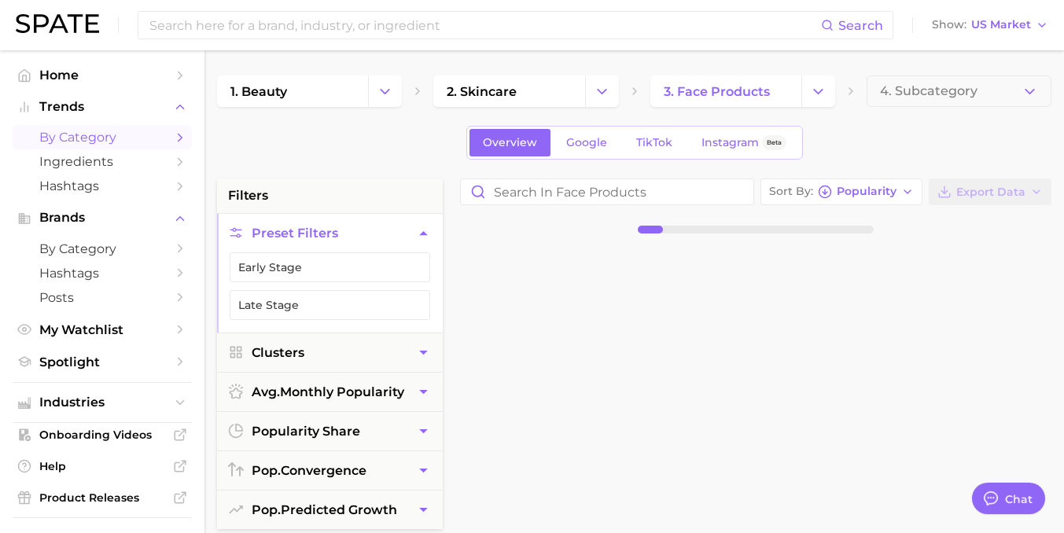
click at [1035, 101] on button "4. Subcategory" at bounding box center [958, 90] width 185 height 31
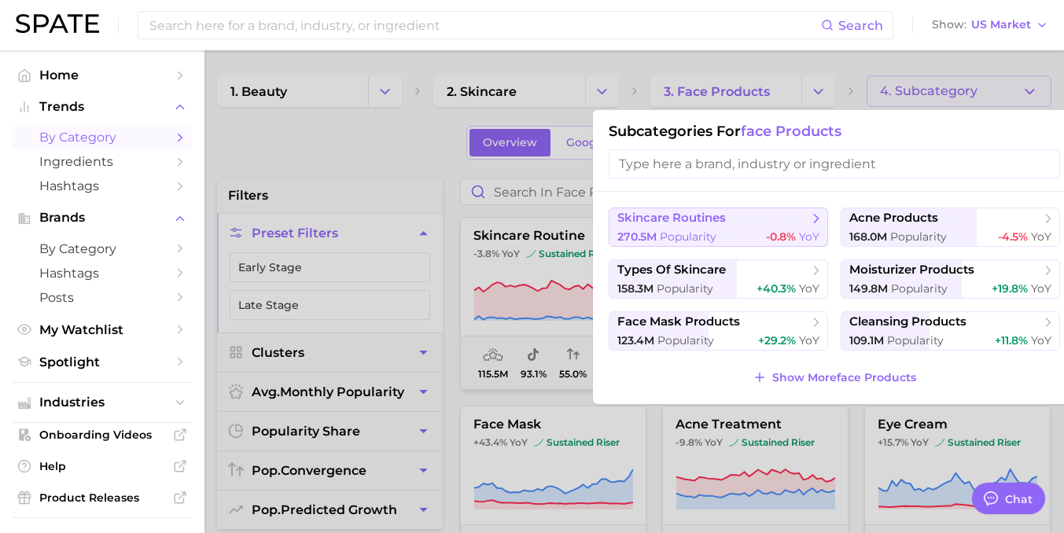
click at [757, 223] on span "skincare routines" at bounding box center [712, 219] width 191 height 16
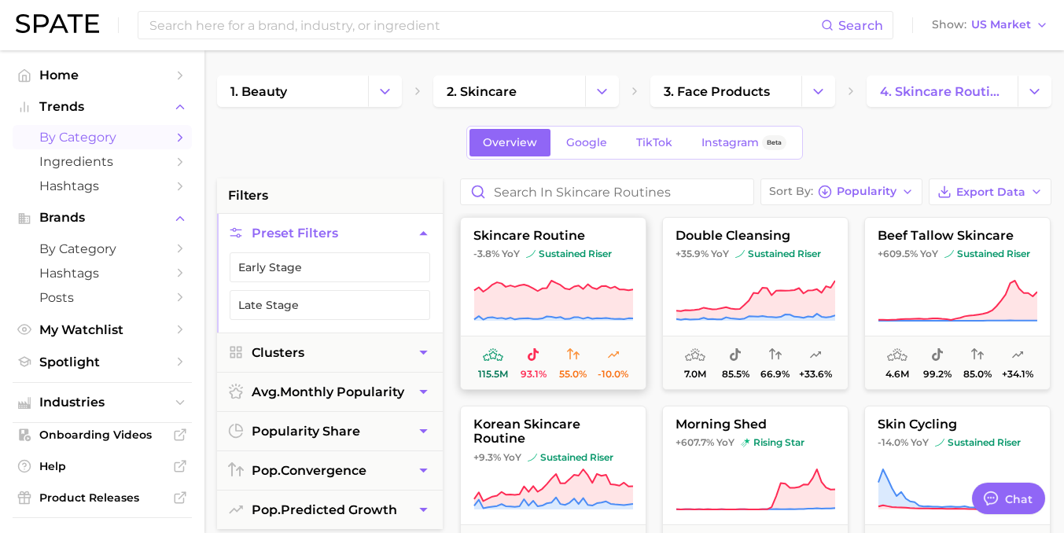
click at [601, 267] on button "skincare routine -3.8% YoY sustained riser 115.5m 93.1% 55.0% -10.0%" at bounding box center [553, 303] width 186 height 173
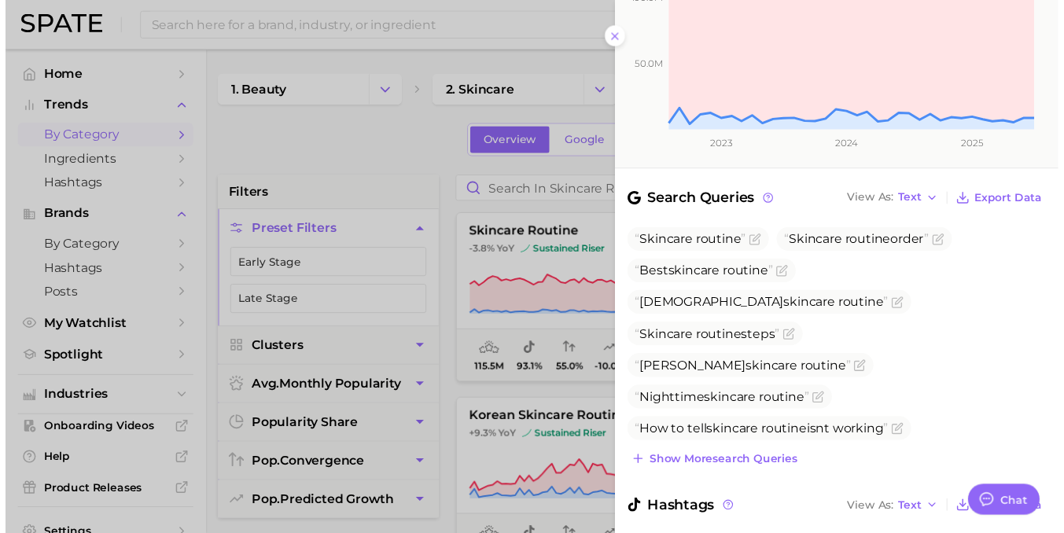
scroll to position [472, 0]
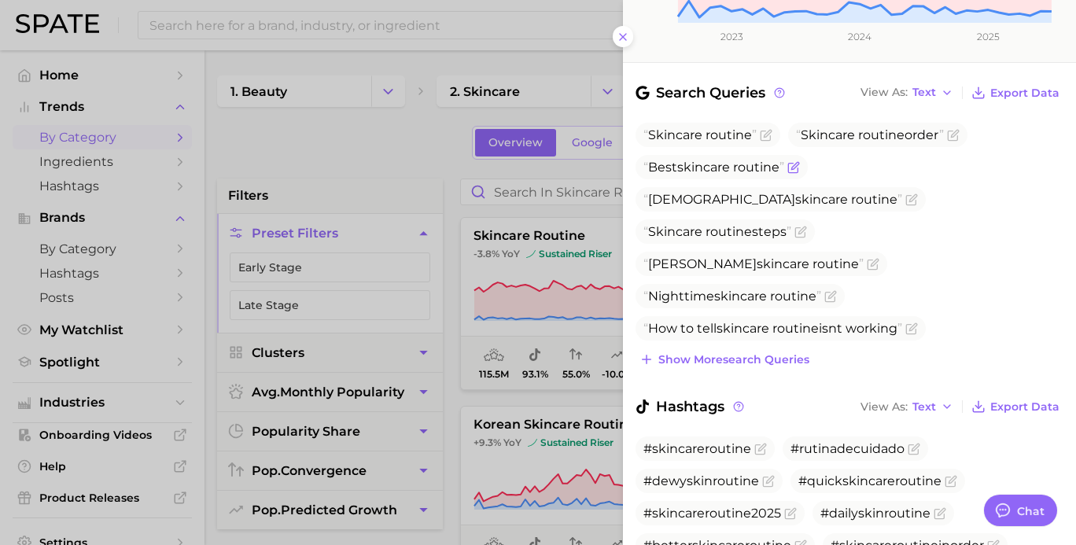
drag, startPoint x: 737, startPoint y: 159, endPoint x: 730, endPoint y: 160, distance: 7.9
click at [735, 160] on span "routine" at bounding box center [756, 167] width 46 height 15
click at [797, 161] on icon "Flag as miscategorized or irrelevant" at bounding box center [793, 167] width 13 height 13
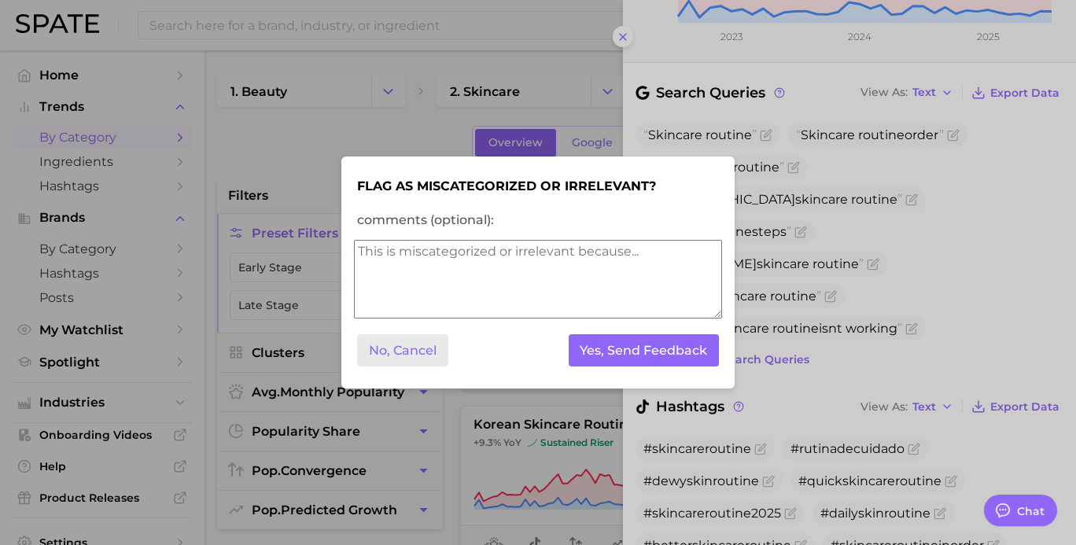
click at [445, 365] on button "No, Cancel" at bounding box center [402, 350] width 91 height 32
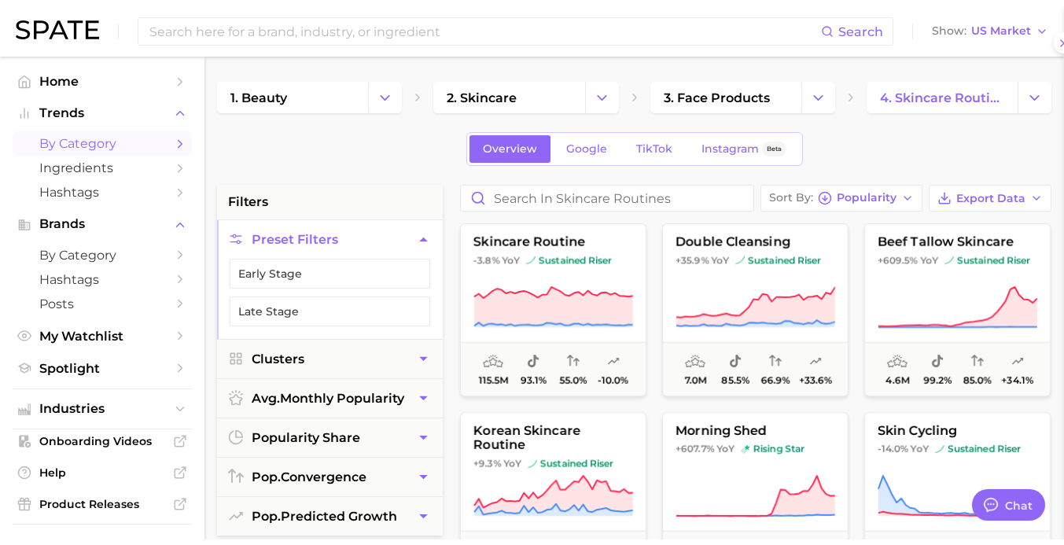
scroll to position [0, 0]
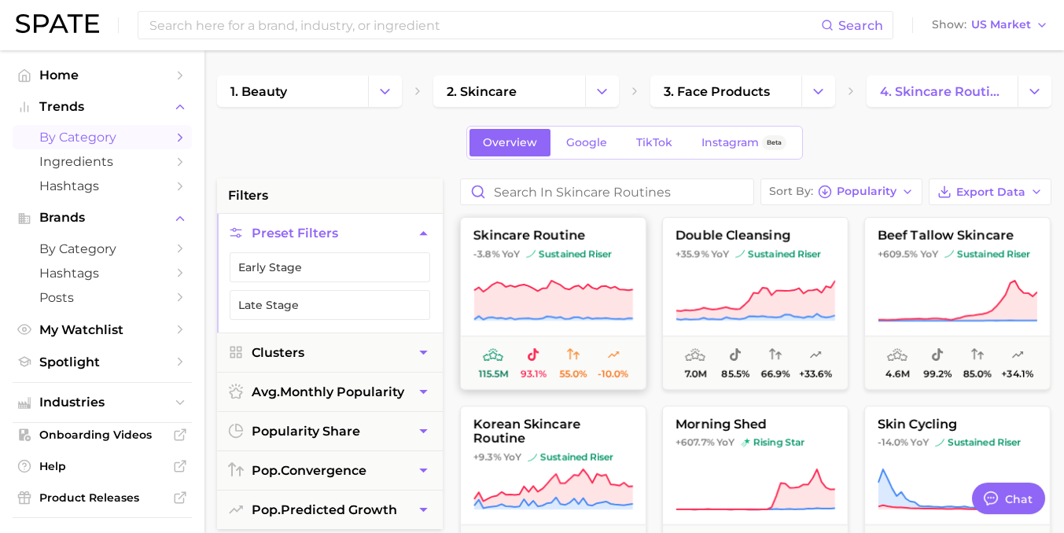
click at [517, 305] on icon at bounding box center [553, 300] width 159 height 39
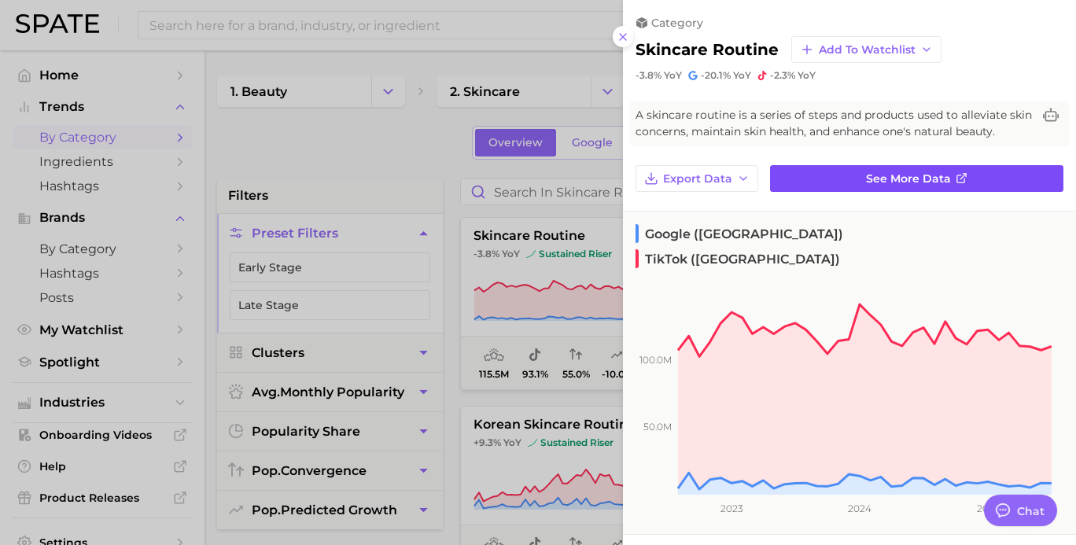
click at [870, 186] on span "See more data" at bounding box center [908, 178] width 85 height 13
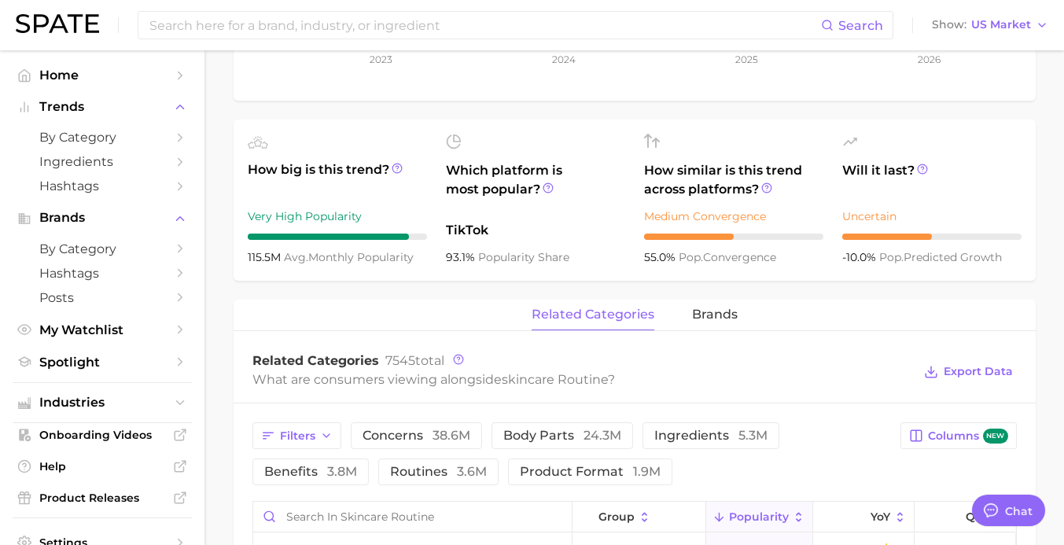
scroll to position [629, 0]
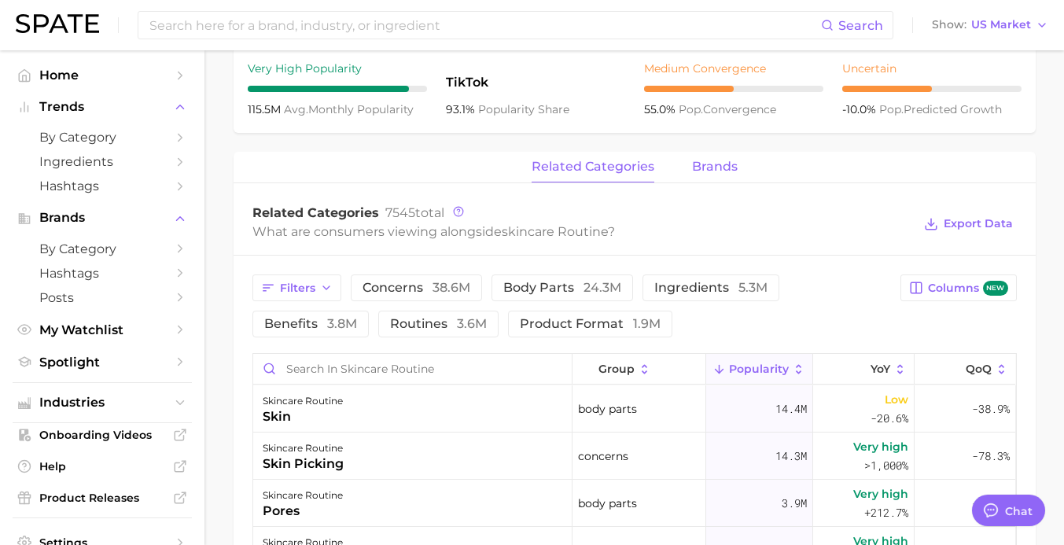
click at [718, 162] on span "brands" at bounding box center [715, 167] width 46 height 14
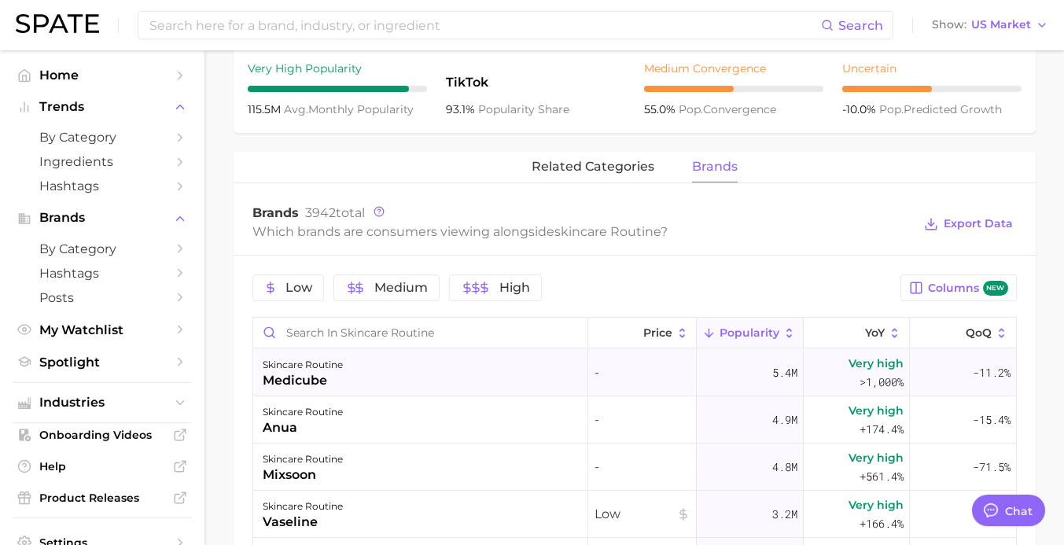
click at [350, 374] on div "skincare routine medicube" at bounding box center [420, 372] width 335 height 47
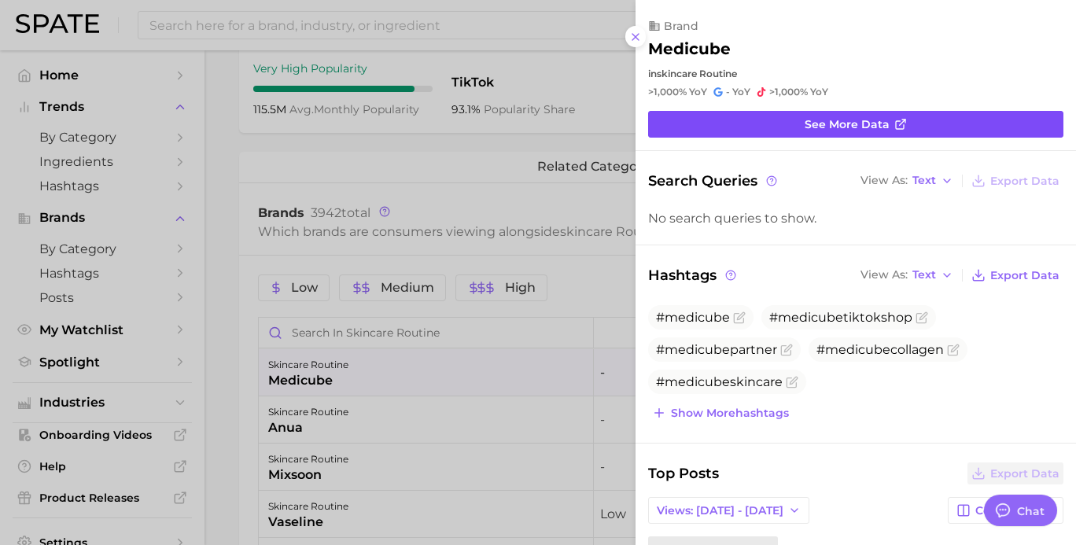
click at [844, 135] on link "See more data" at bounding box center [855, 124] width 415 height 27
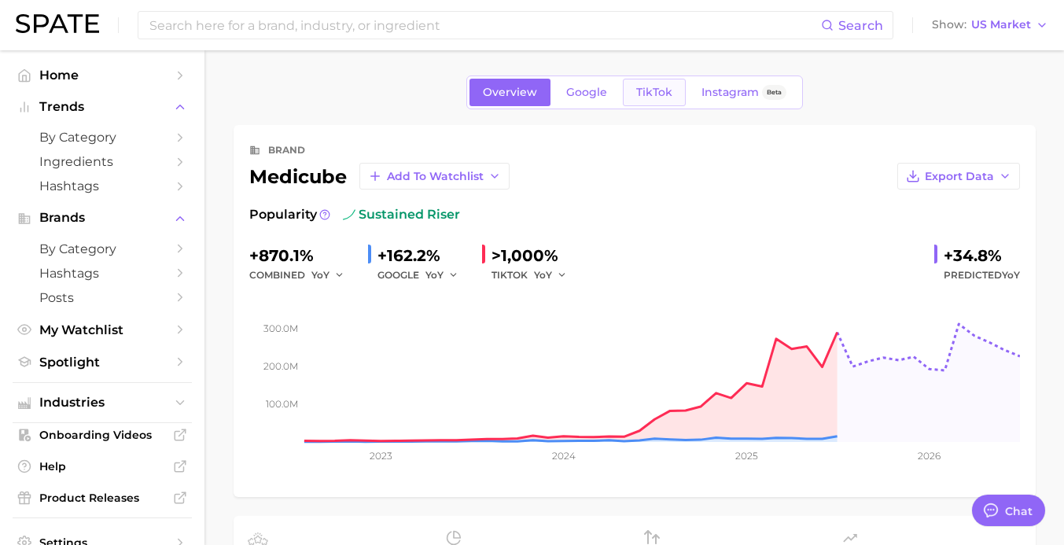
click at [664, 81] on link "TikTok" at bounding box center [654, 93] width 63 height 28
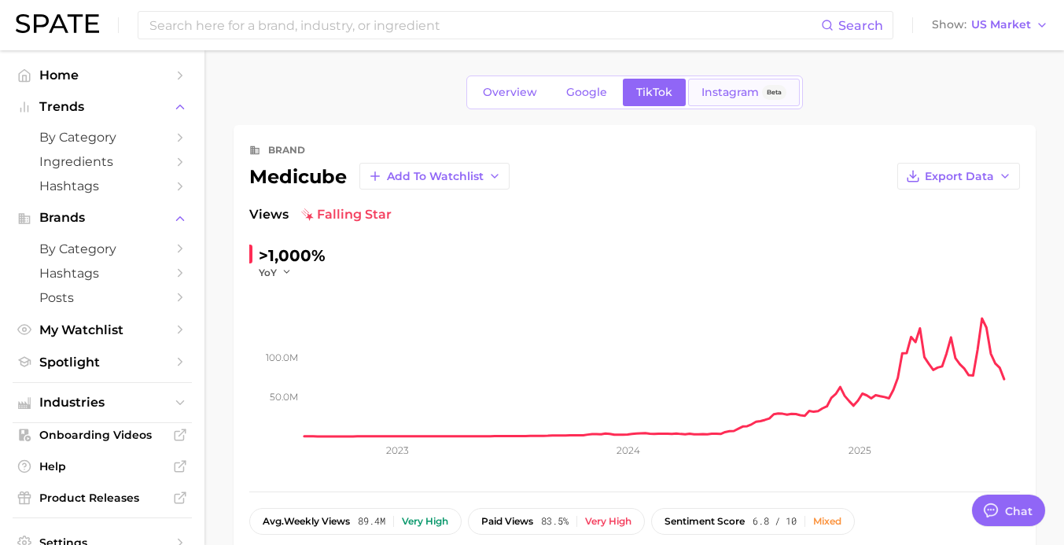
click at [736, 101] on link "Instagram Beta" at bounding box center [744, 93] width 112 height 28
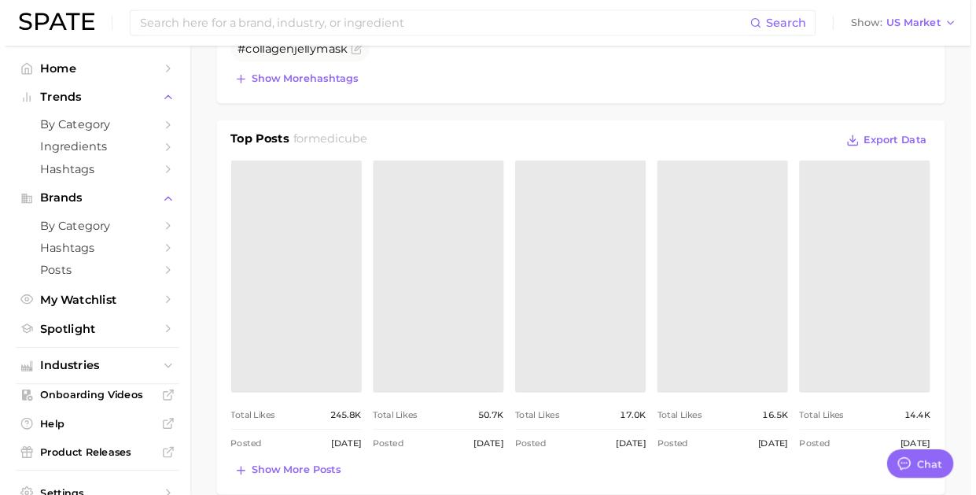
scroll to position [629, 0]
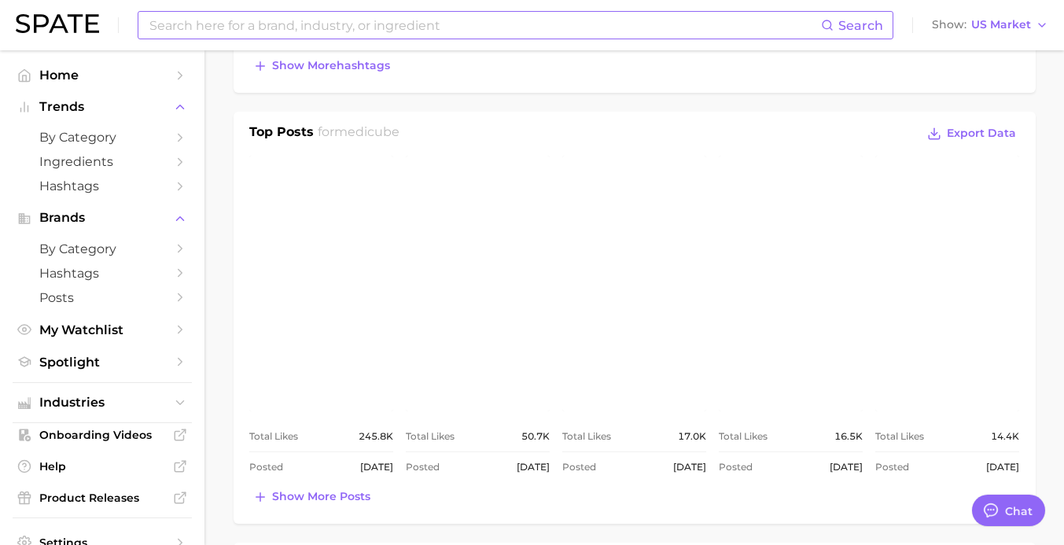
type textarea "x"
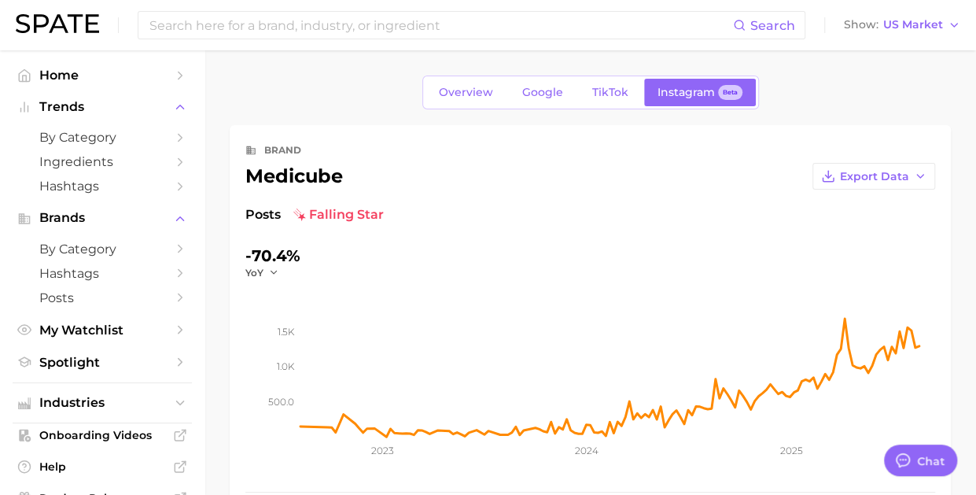
scroll to position [0, 0]
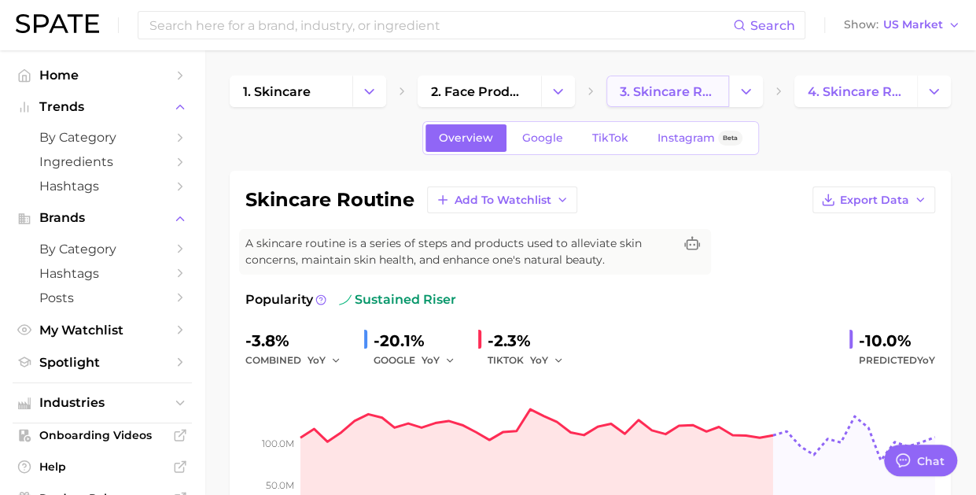
click at [657, 93] on span "3. skincare routines" at bounding box center [668, 91] width 96 height 15
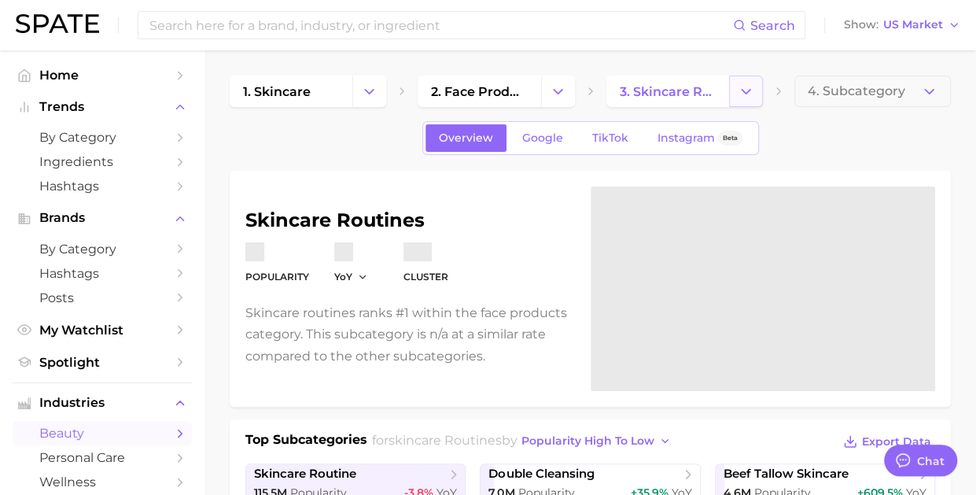
click at [743, 95] on icon "Change Category" at bounding box center [745, 91] width 17 height 17
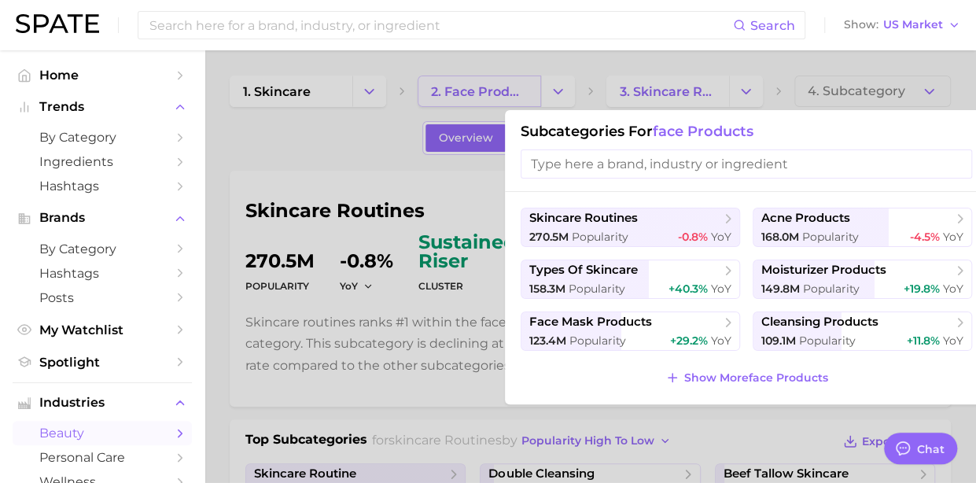
click at [567, 80] on div at bounding box center [488, 241] width 976 height 483
click at [559, 90] on icon "Change Category" at bounding box center [558, 91] width 17 height 17
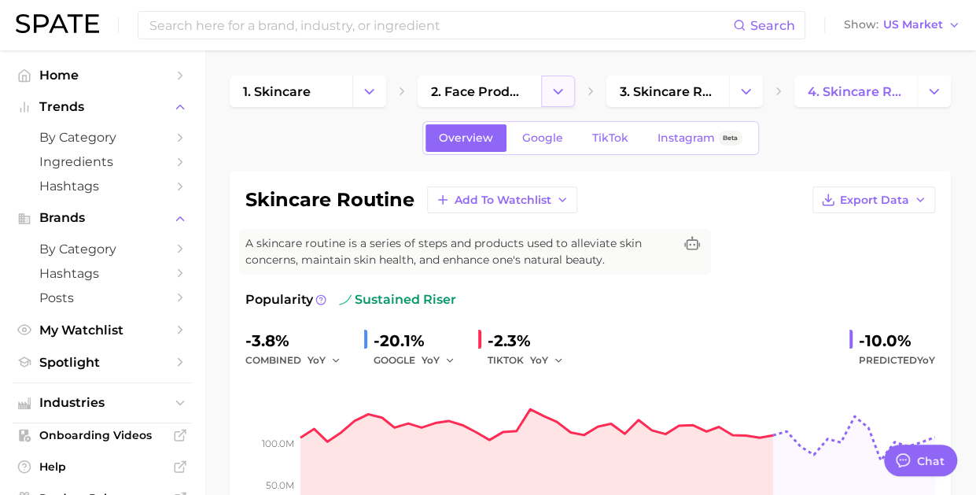
click at [553, 90] on polyline "Change Category" at bounding box center [557, 91] width 9 height 4
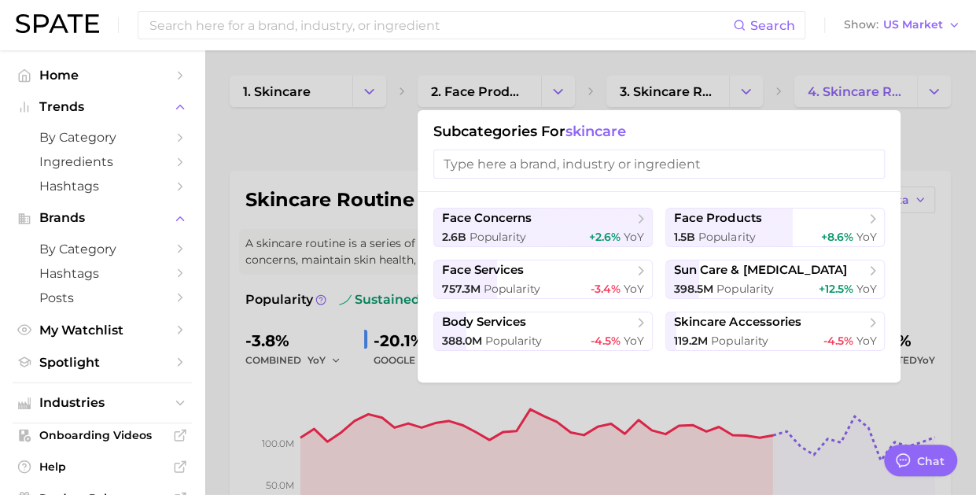
click at [563, 74] on div at bounding box center [488, 247] width 976 height 495
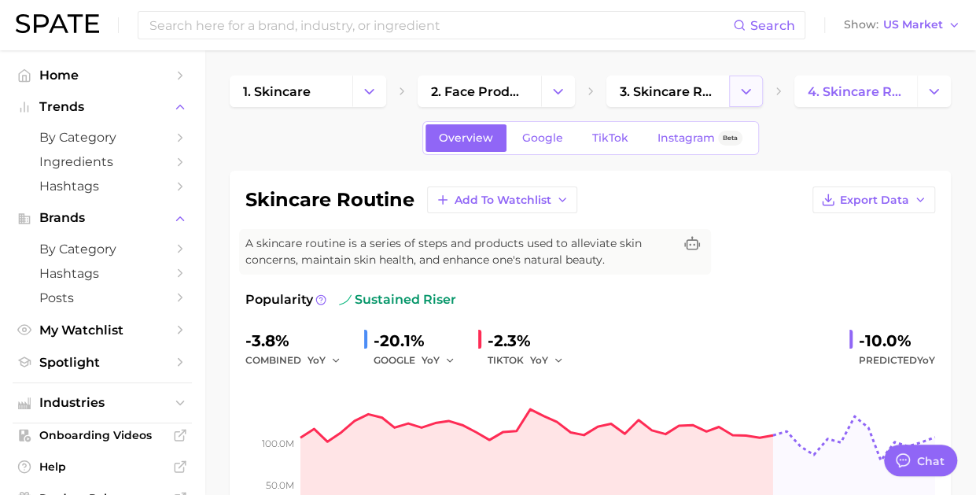
click at [735, 94] on button "Change Category" at bounding box center [746, 90] width 34 height 31
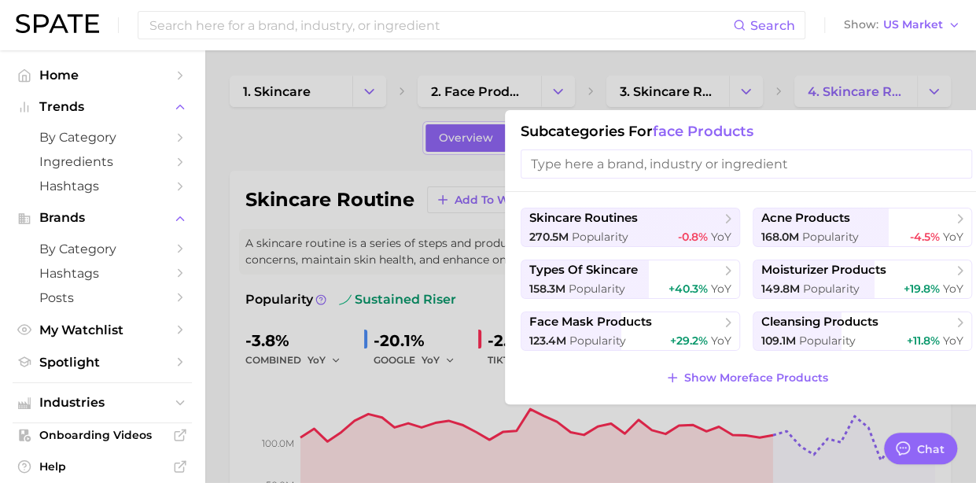
click at [927, 117] on div "Subcategories for face products" at bounding box center [746, 151] width 483 height 82
click at [936, 98] on div at bounding box center [488, 241] width 976 height 483
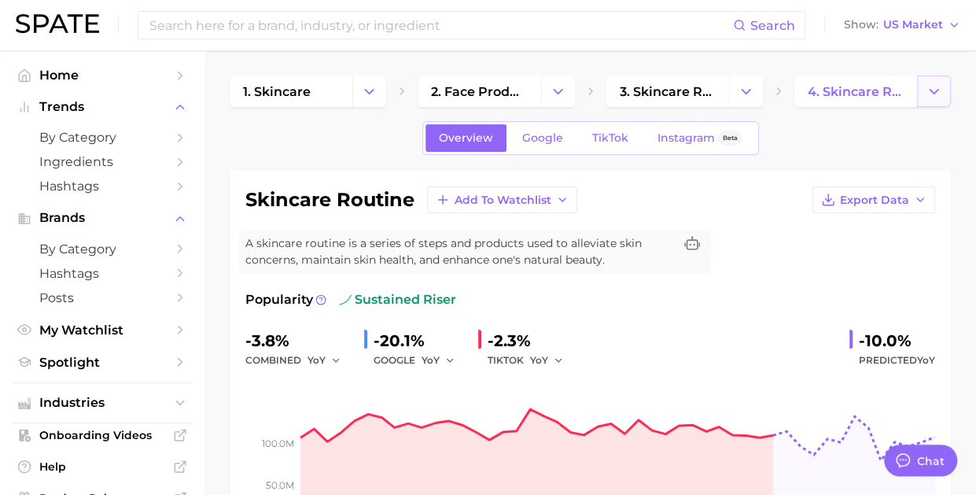
click at [936, 98] on icon "Change Category" at bounding box center [933, 91] width 17 height 17
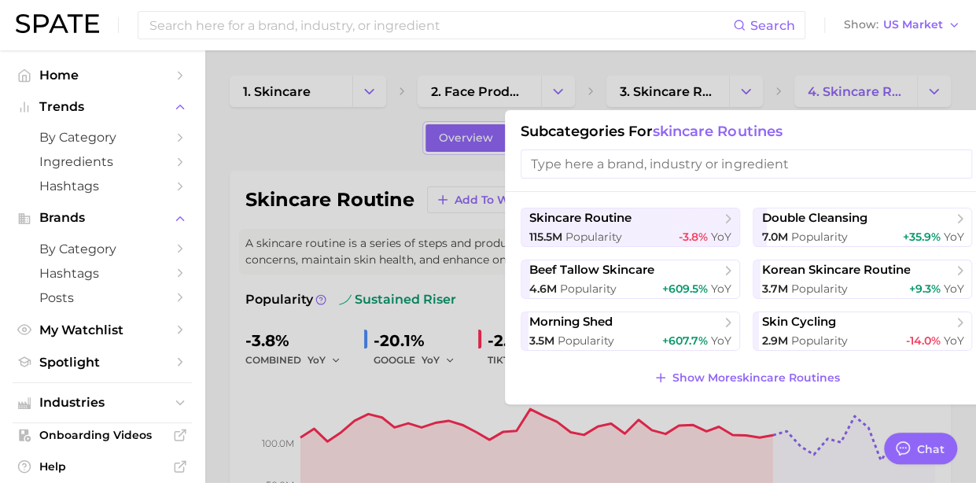
click at [673, 89] on div at bounding box center [488, 241] width 976 height 483
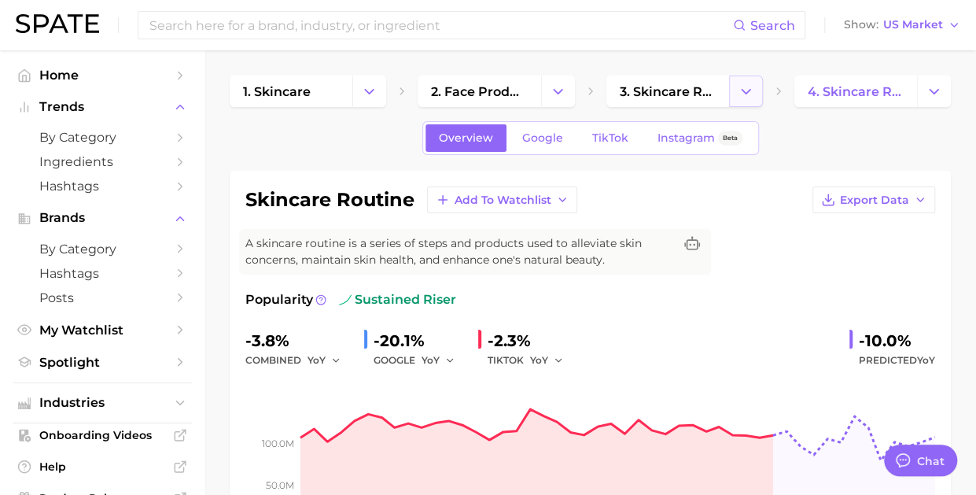
click at [745, 97] on icon "Change Category" at bounding box center [745, 91] width 17 height 17
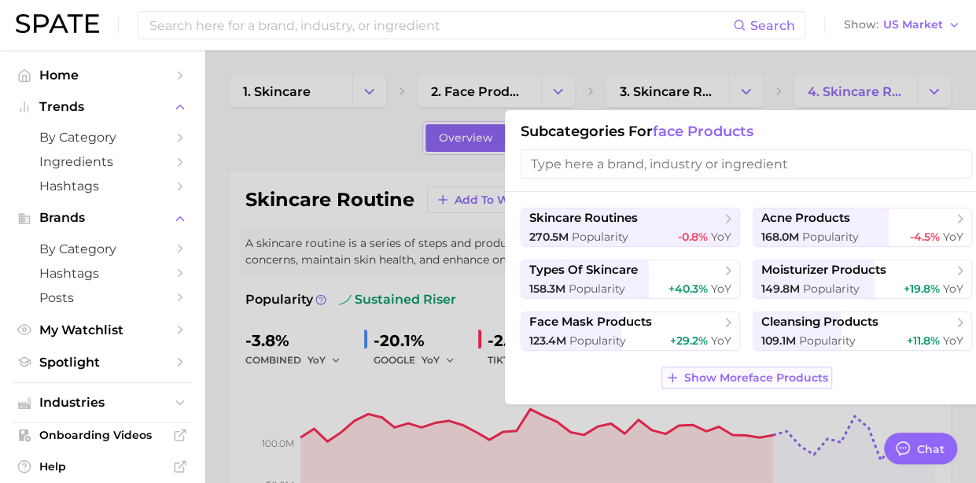
click at [720, 373] on span "Show More face products" at bounding box center [756, 377] width 144 height 13
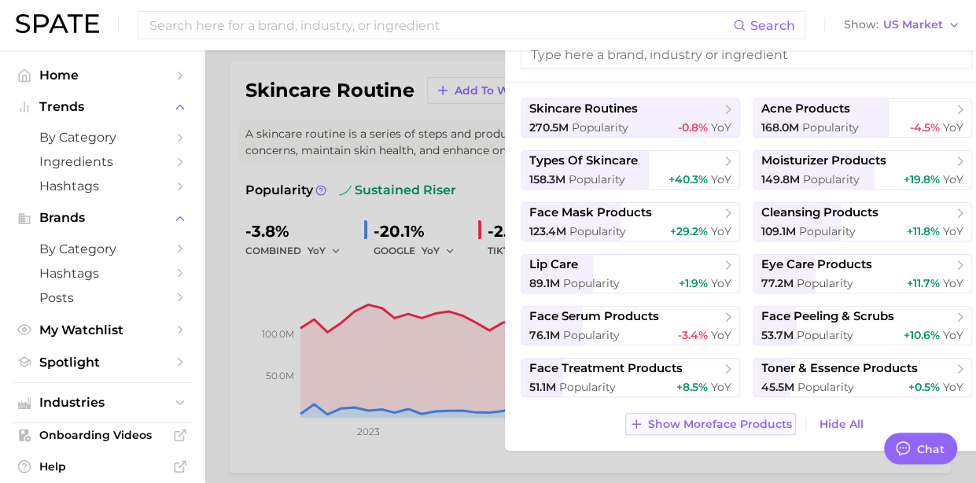
scroll to position [0, 12]
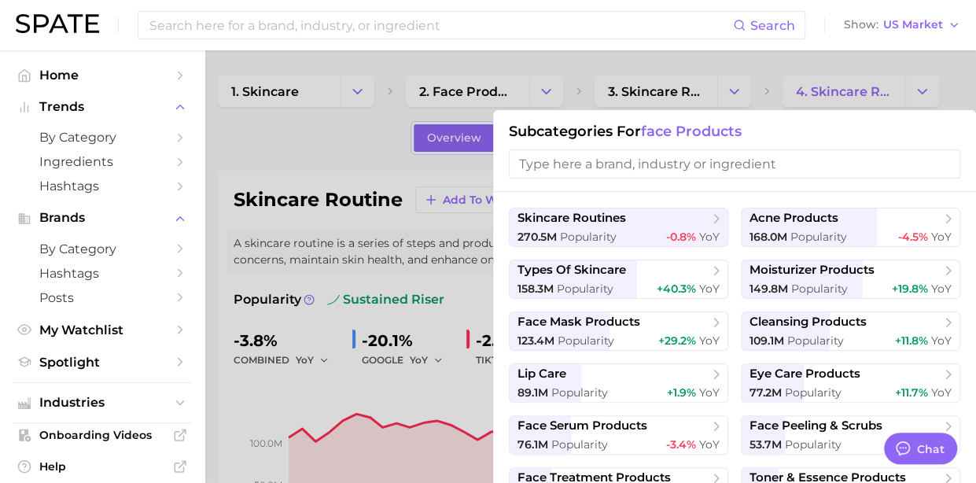
click at [667, 55] on div at bounding box center [488, 241] width 976 height 483
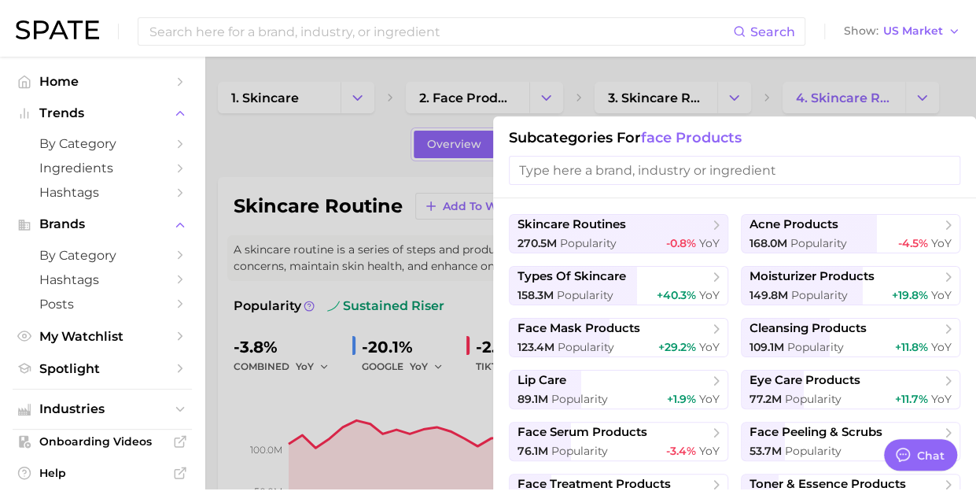
scroll to position [0, 0]
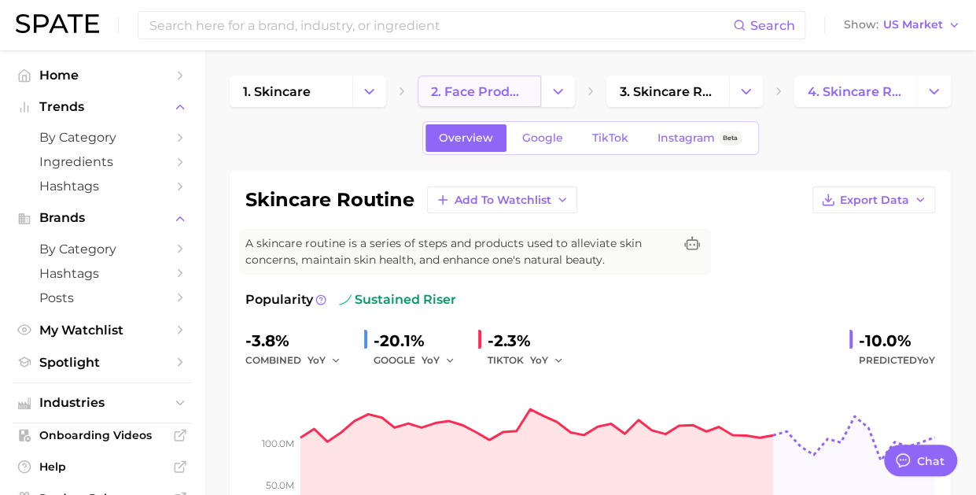
click at [525, 100] on link "2. face products" at bounding box center [478, 90] width 123 height 31
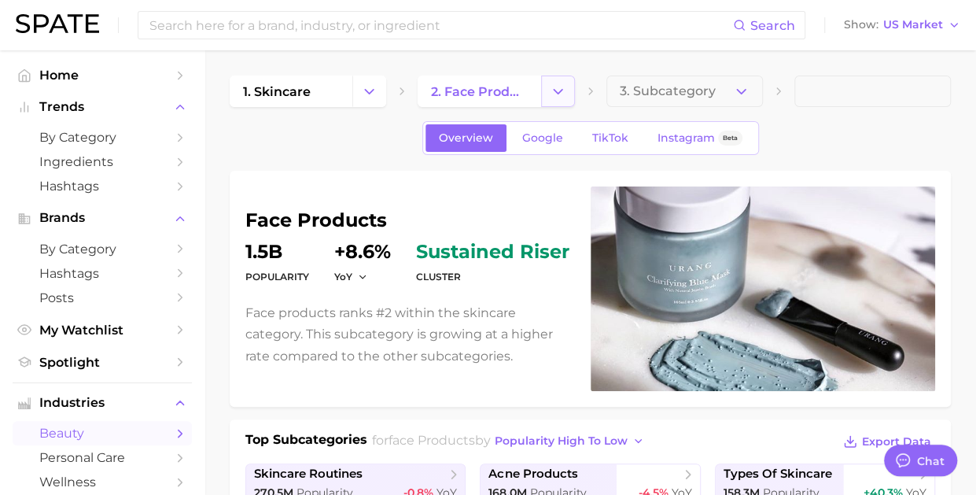
click at [544, 97] on button "Change Category" at bounding box center [558, 90] width 34 height 31
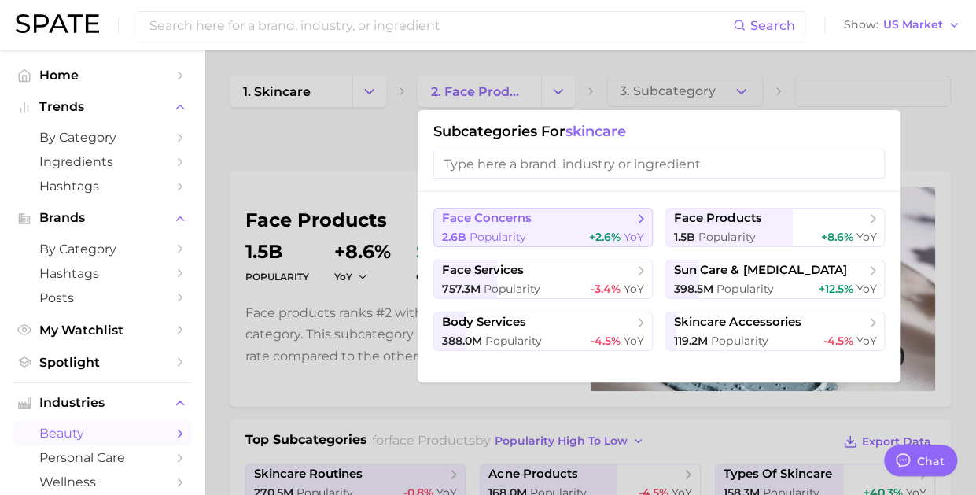
click at [579, 230] on div "2.6b Popularity +2.6% YoY" at bounding box center [543, 237] width 202 height 15
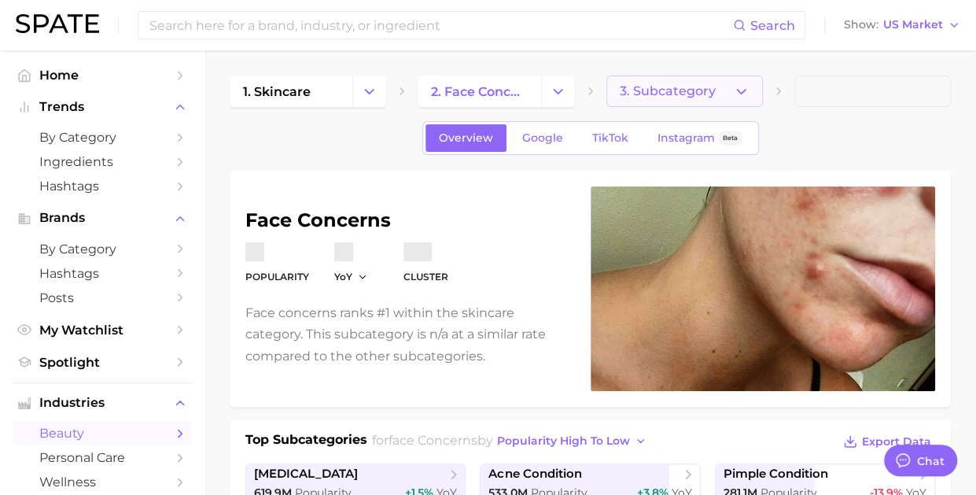
click at [739, 87] on icon "button" at bounding box center [741, 91] width 17 height 17
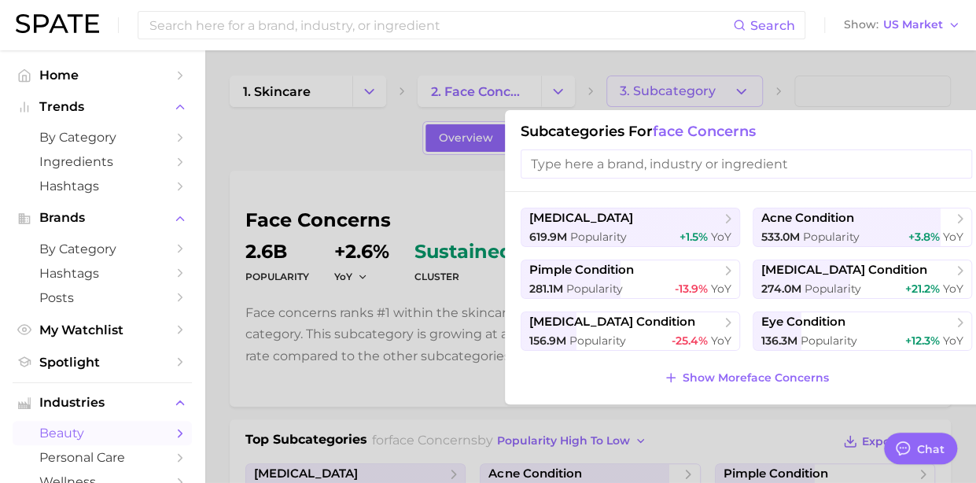
click at [607, 166] on input "search" at bounding box center [745, 163] width 451 height 29
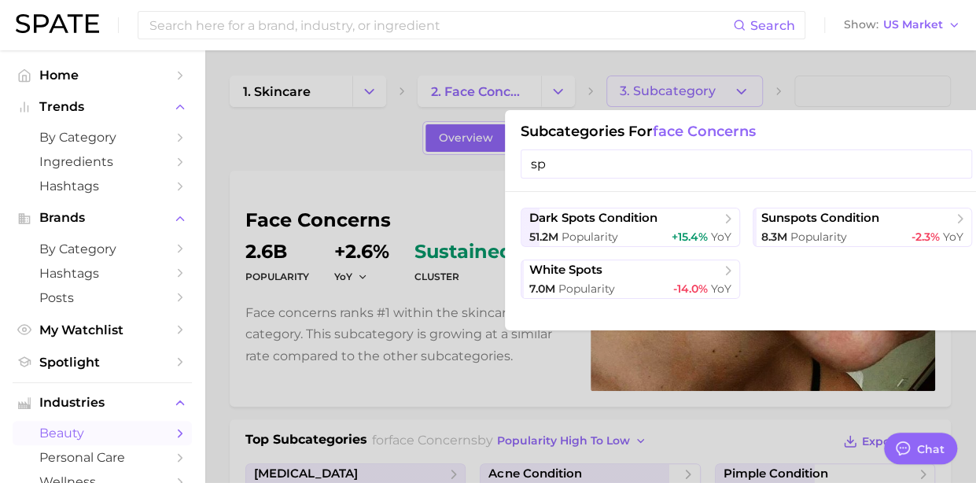
type input "s"
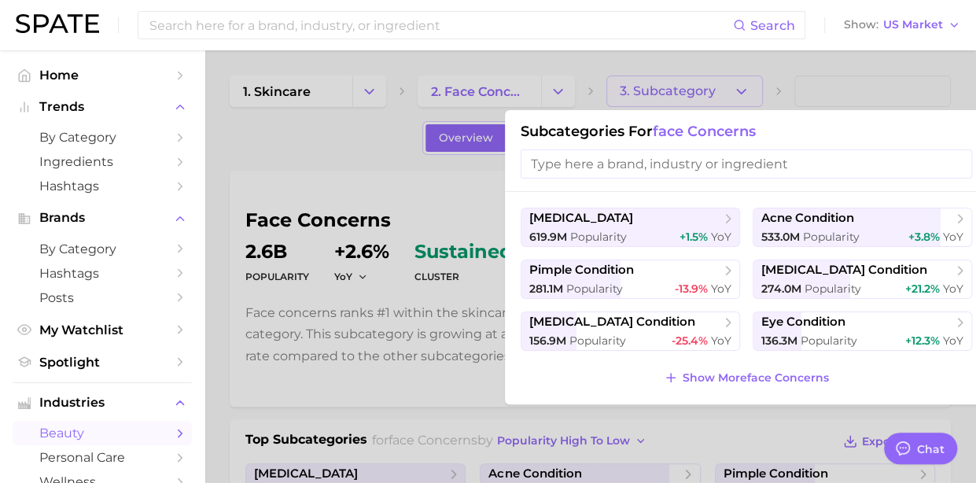
click at [437, 111] on div at bounding box center [488, 241] width 976 height 483
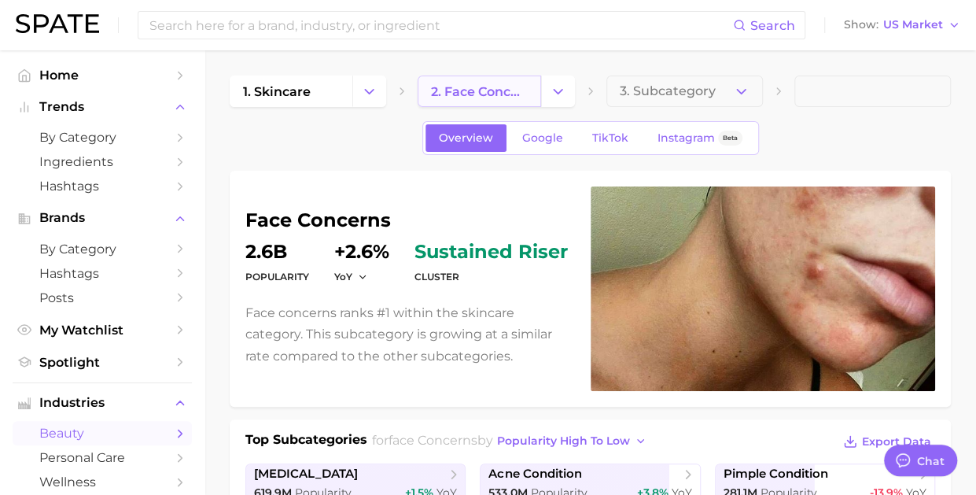
click at [485, 95] on span "2. face concerns" at bounding box center [479, 91] width 96 height 15
click at [566, 105] on button "Change Category" at bounding box center [558, 90] width 34 height 31
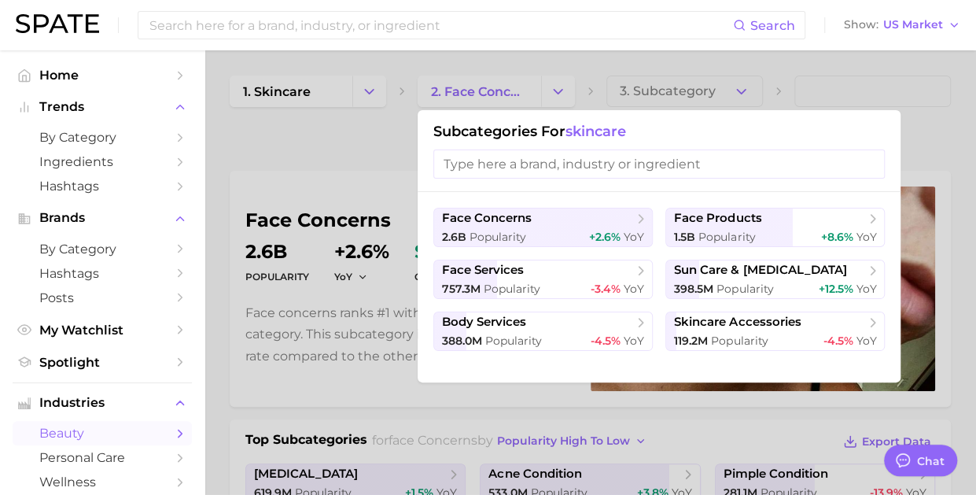
click at [567, 171] on input "search" at bounding box center [658, 163] width 451 height 29
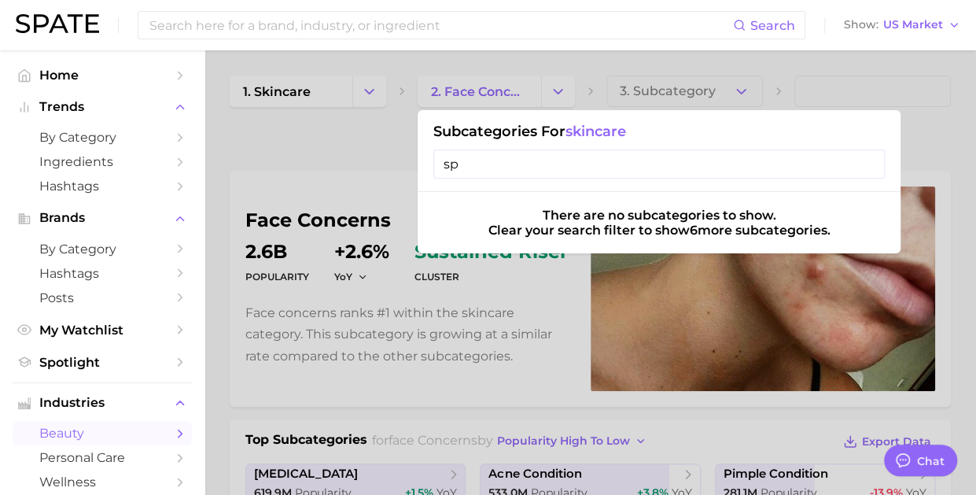
type input "s"
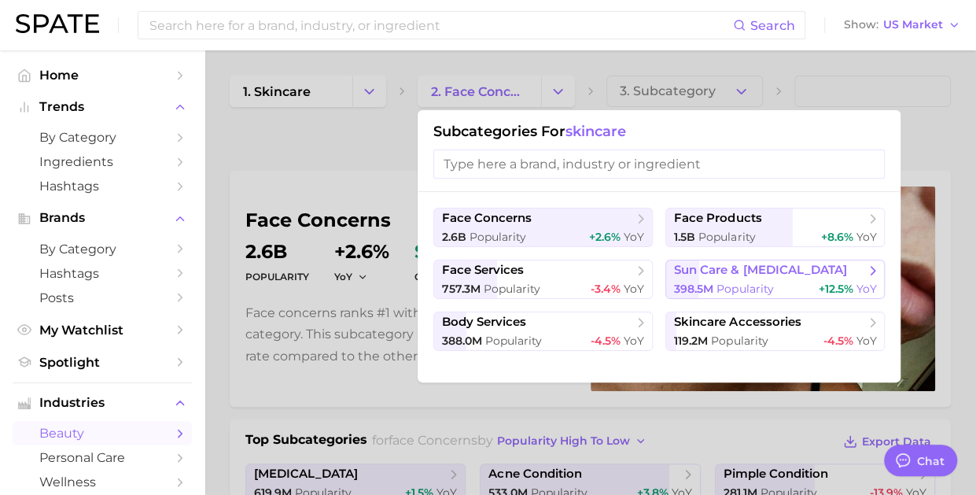
click at [809, 281] on div "398.5m Popularity +12.5% YoY" at bounding box center [775, 288] width 202 height 15
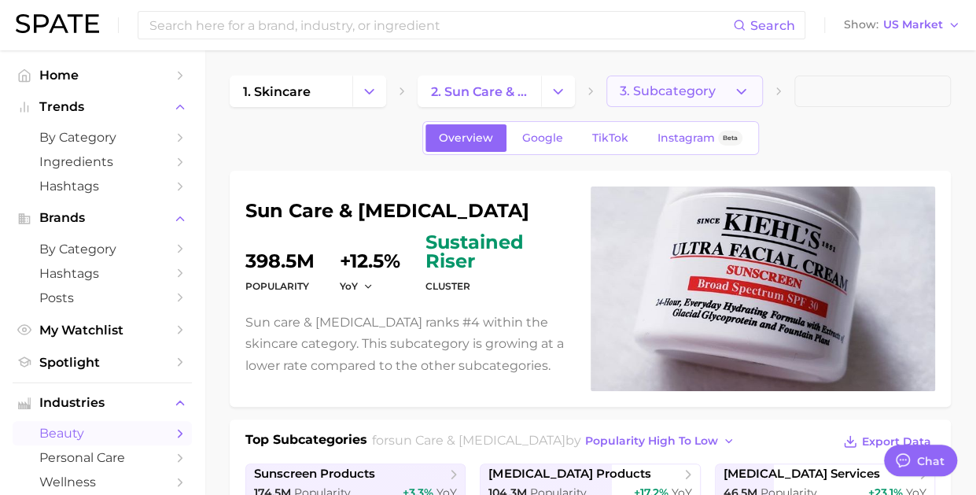
click at [711, 81] on button "3. Subcategory" at bounding box center [684, 90] width 156 height 31
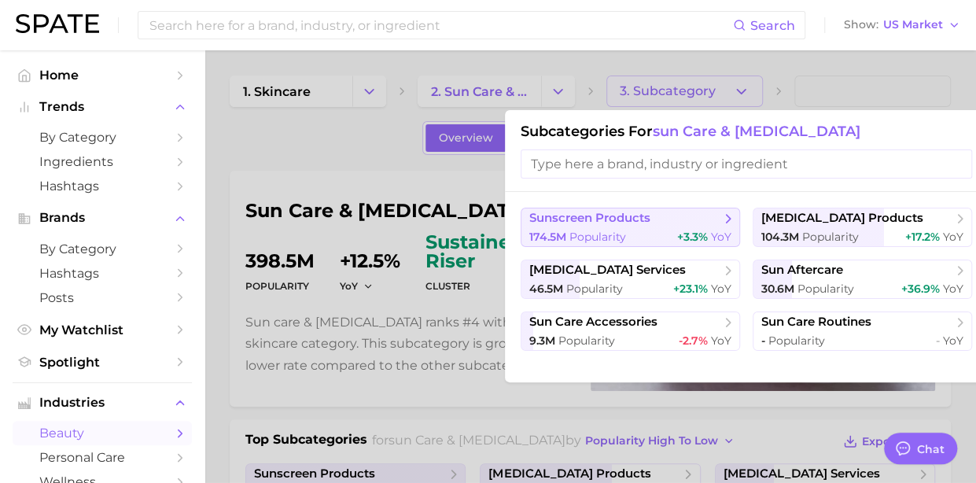
click at [601, 219] on span "sunscreen products" at bounding box center [589, 218] width 121 height 15
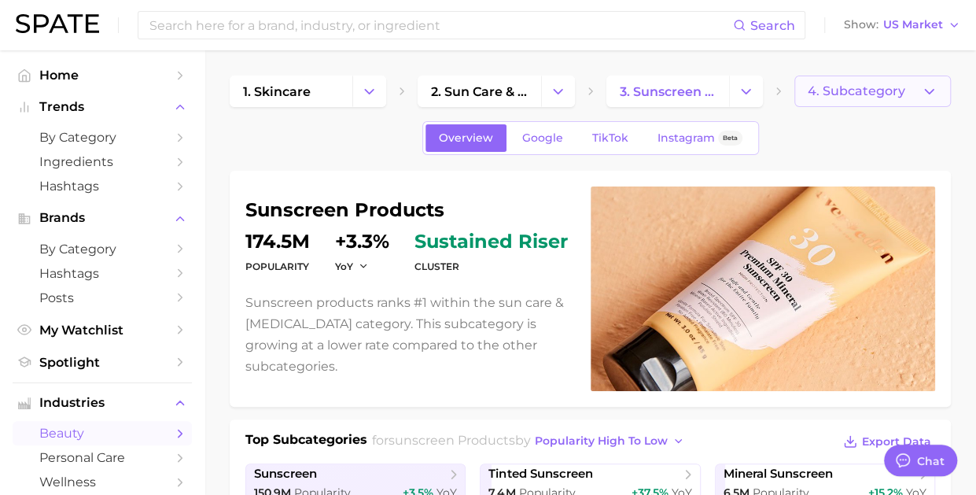
click at [907, 99] on button "4. Subcategory" at bounding box center [872, 90] width 156 height 31
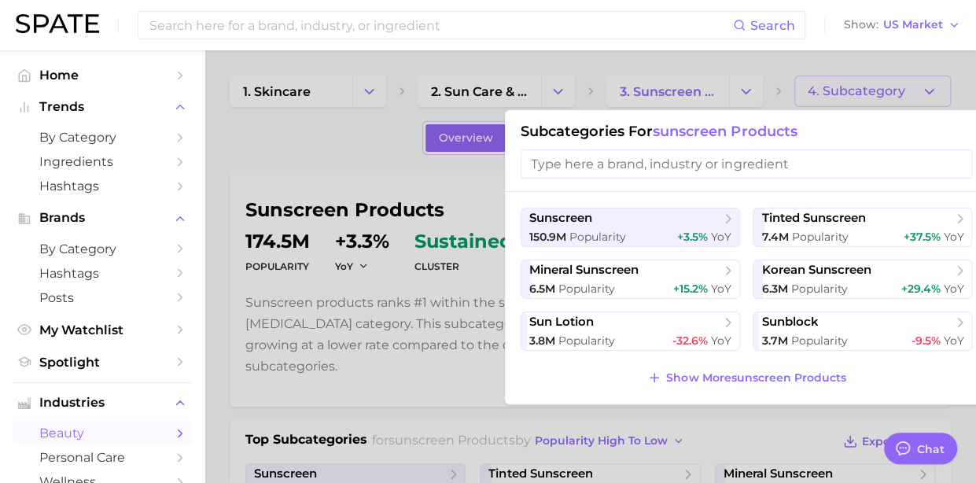
click at [409, 188] on div at bounding box center [488, 241] width 976 height 483
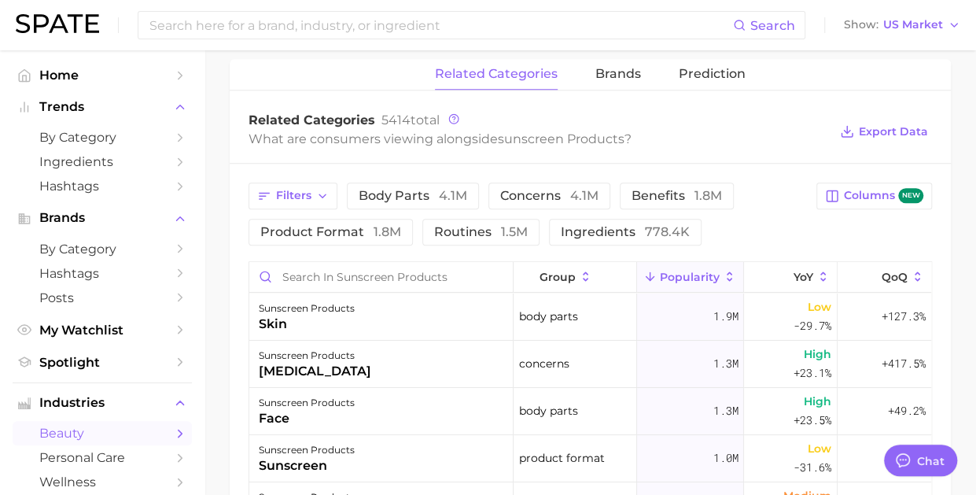
scroll to position [621, 0]
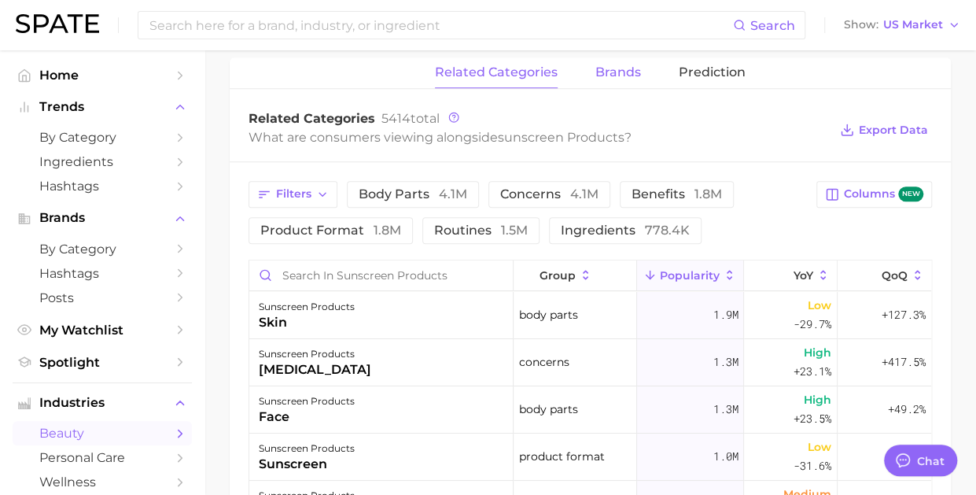
click at [598, 72] on span "brands" at bounding box center [618, 72] width 46 height 14
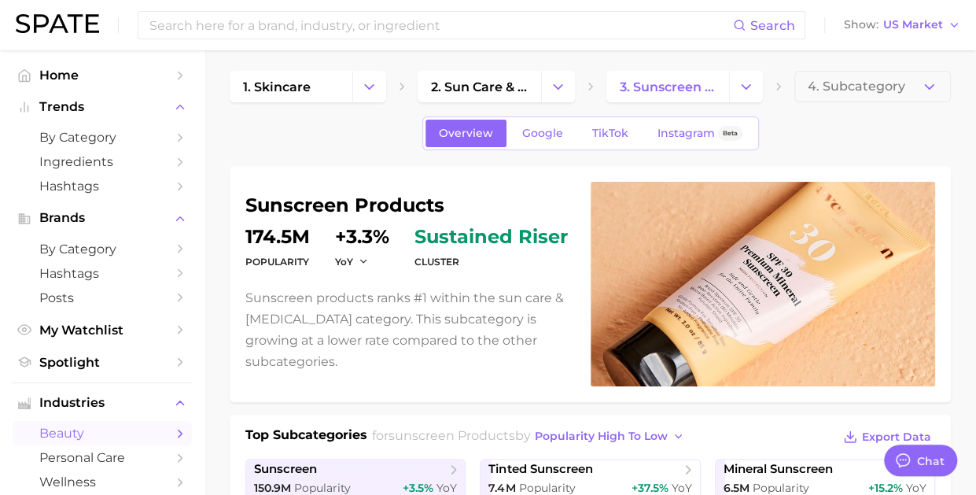
scroll to position [4, 0]
